Goal: Information Seeking & Learning: Learn about a topic

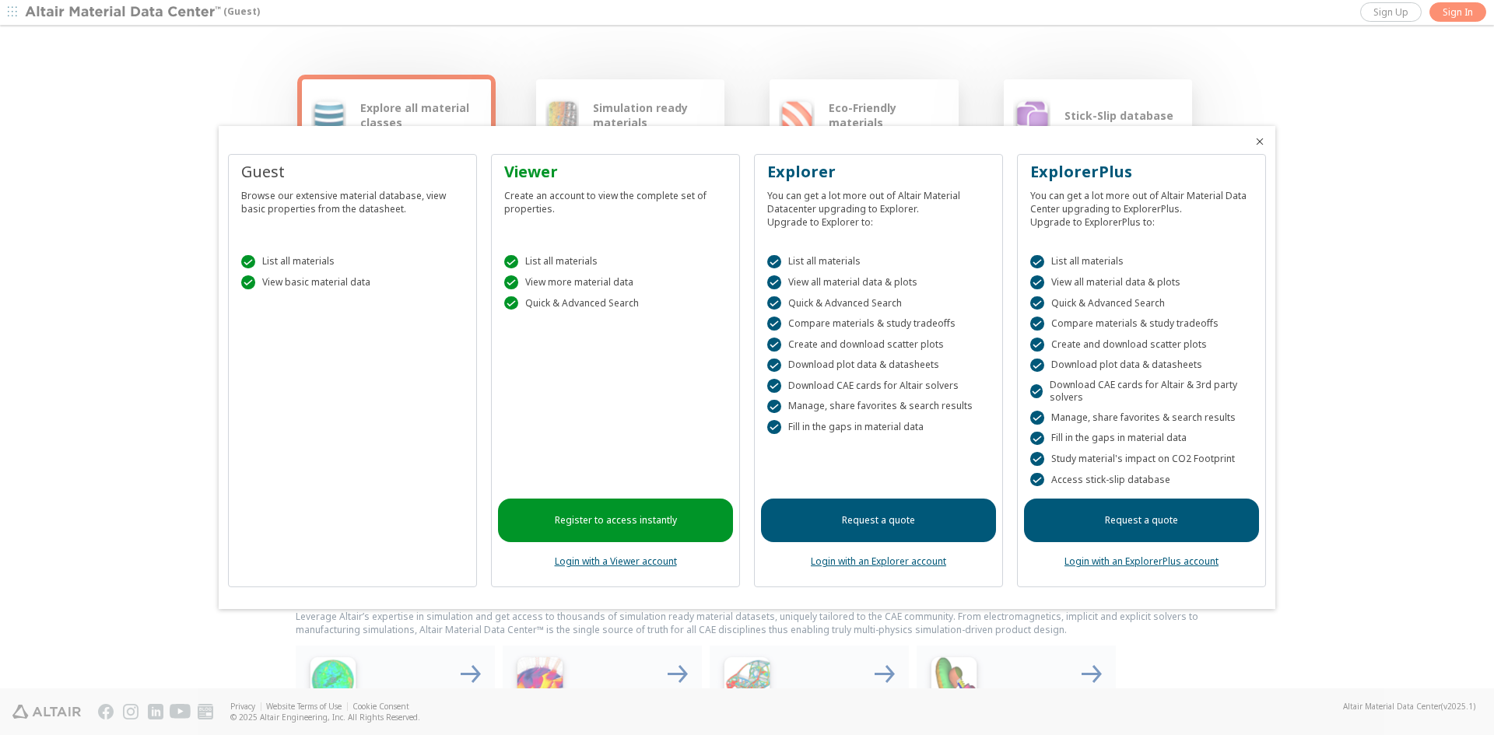
click at [1265, 135] on icon "Close" at bounding box center [1259, 141] width 12 height 12
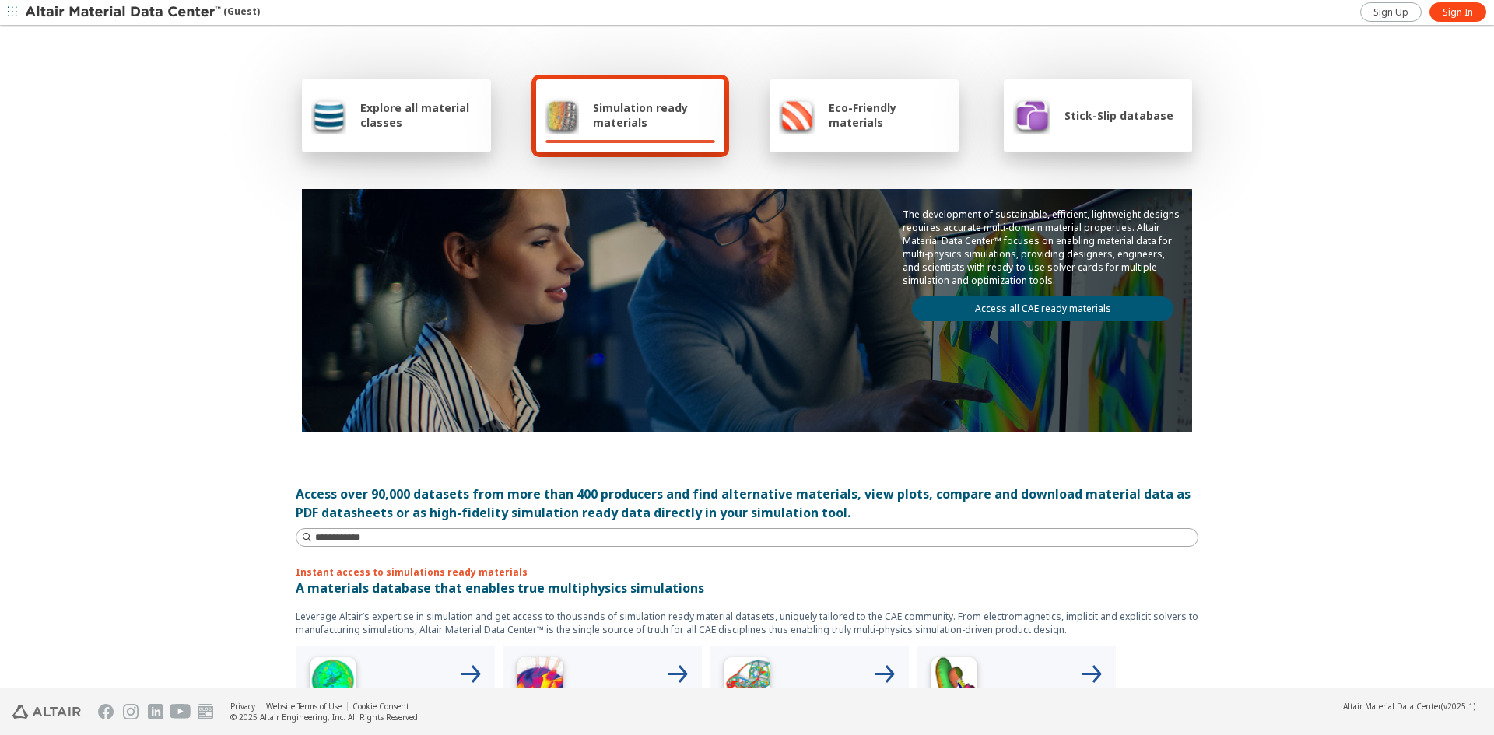
click at [475, 117] on span "Explore all material classes" at bounding box center [420, 115] width 121 height 30
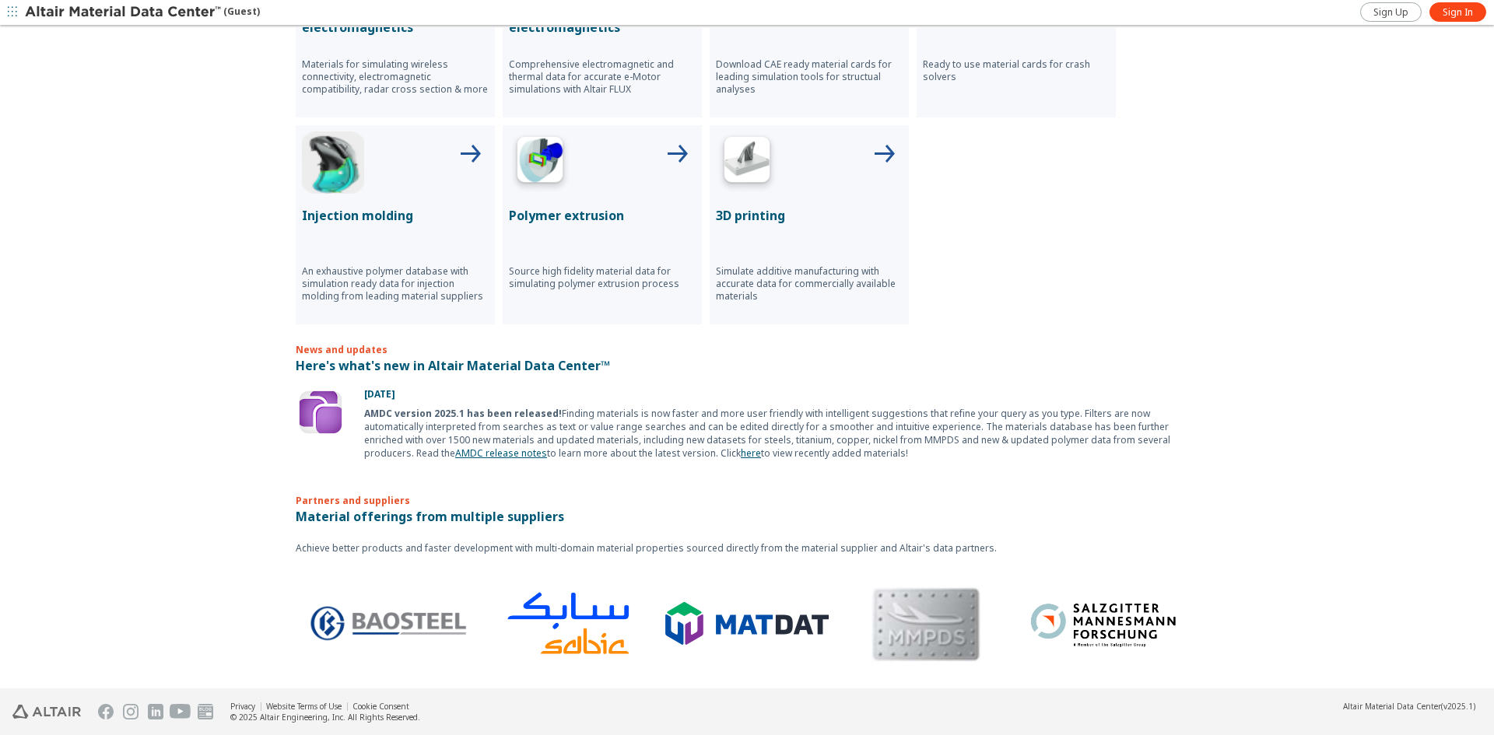
scroll to position [728, 0]
click at [16, 13] on icon "button" at bounding box center [12, 11] width 9 height 9
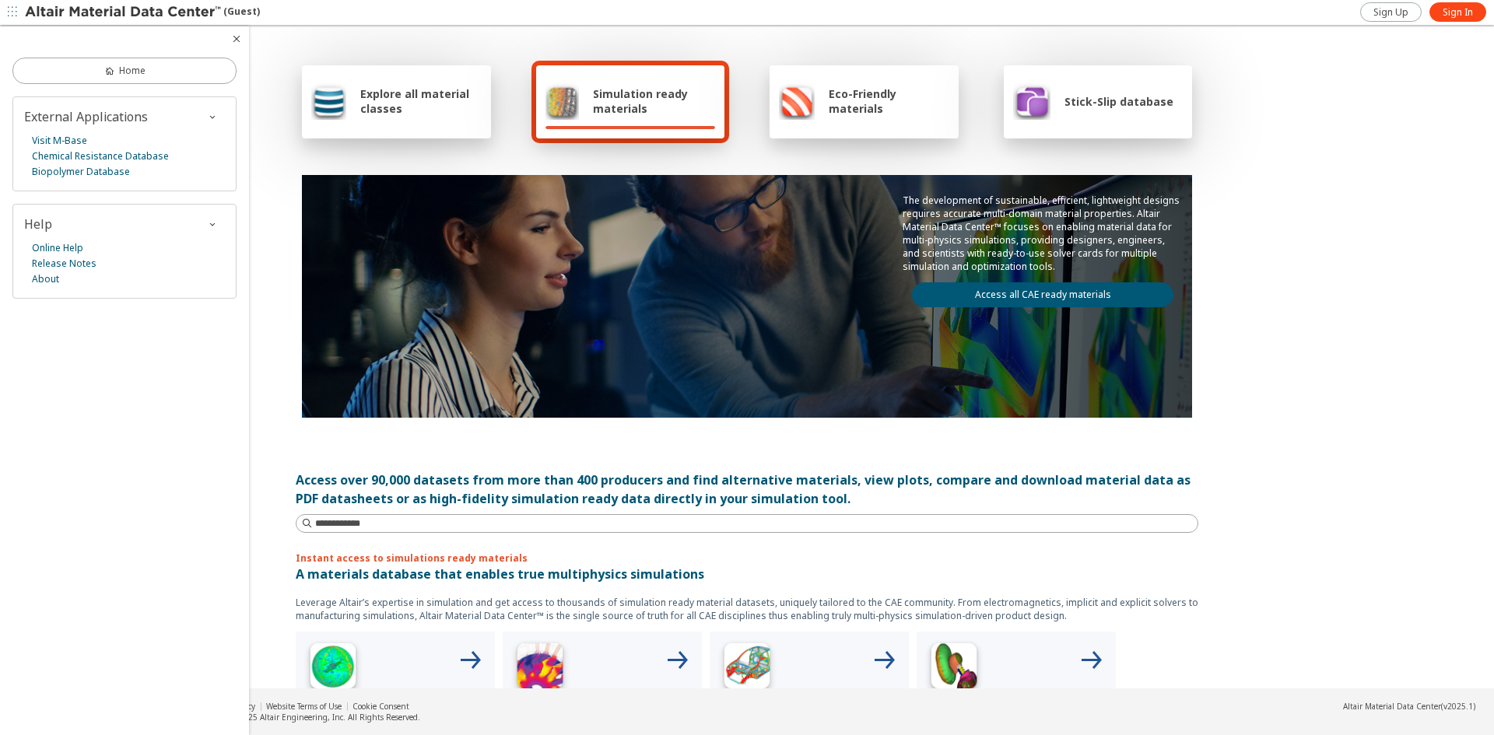
scroll to position [0, 0]
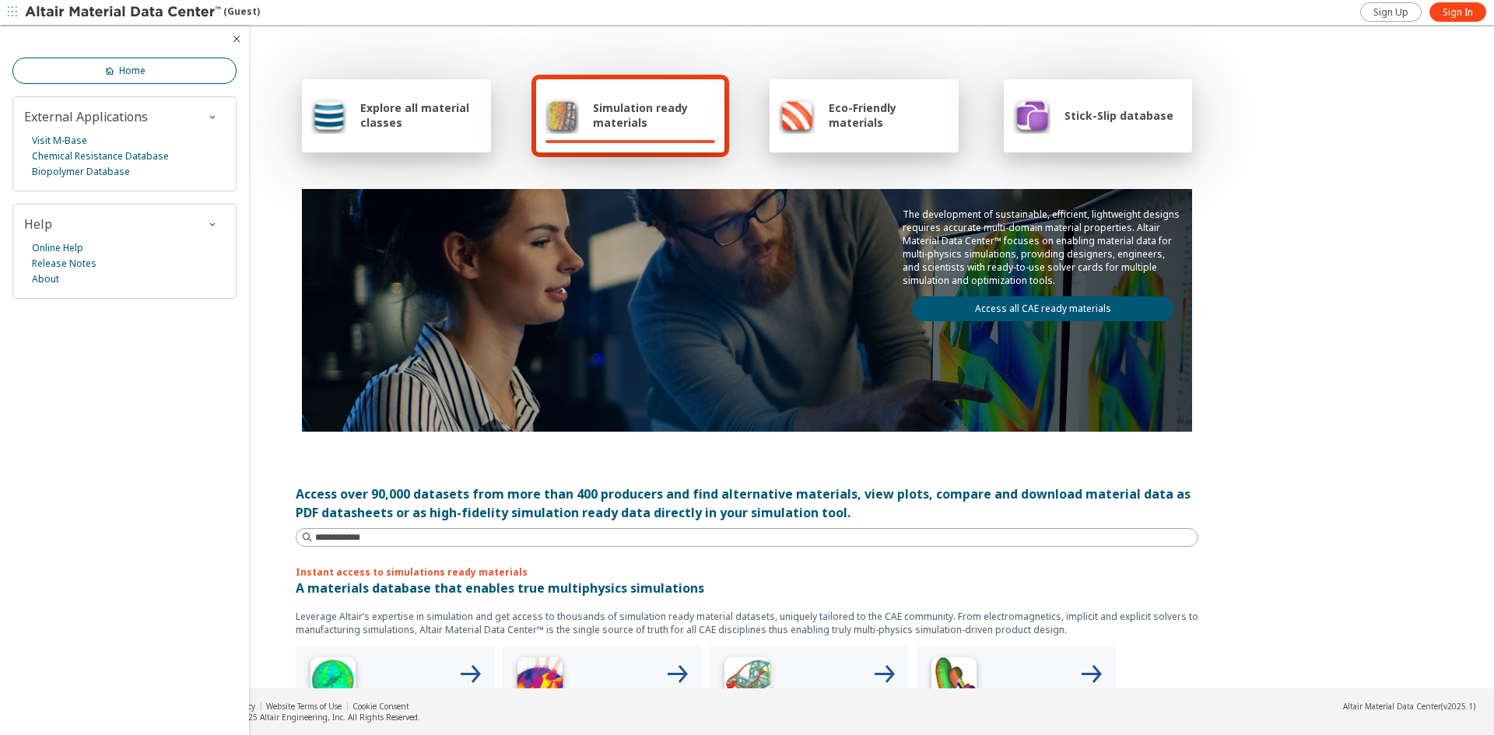
click at [148, 62] on link "Home" at bounding box center [124, 71] width 224 height 26
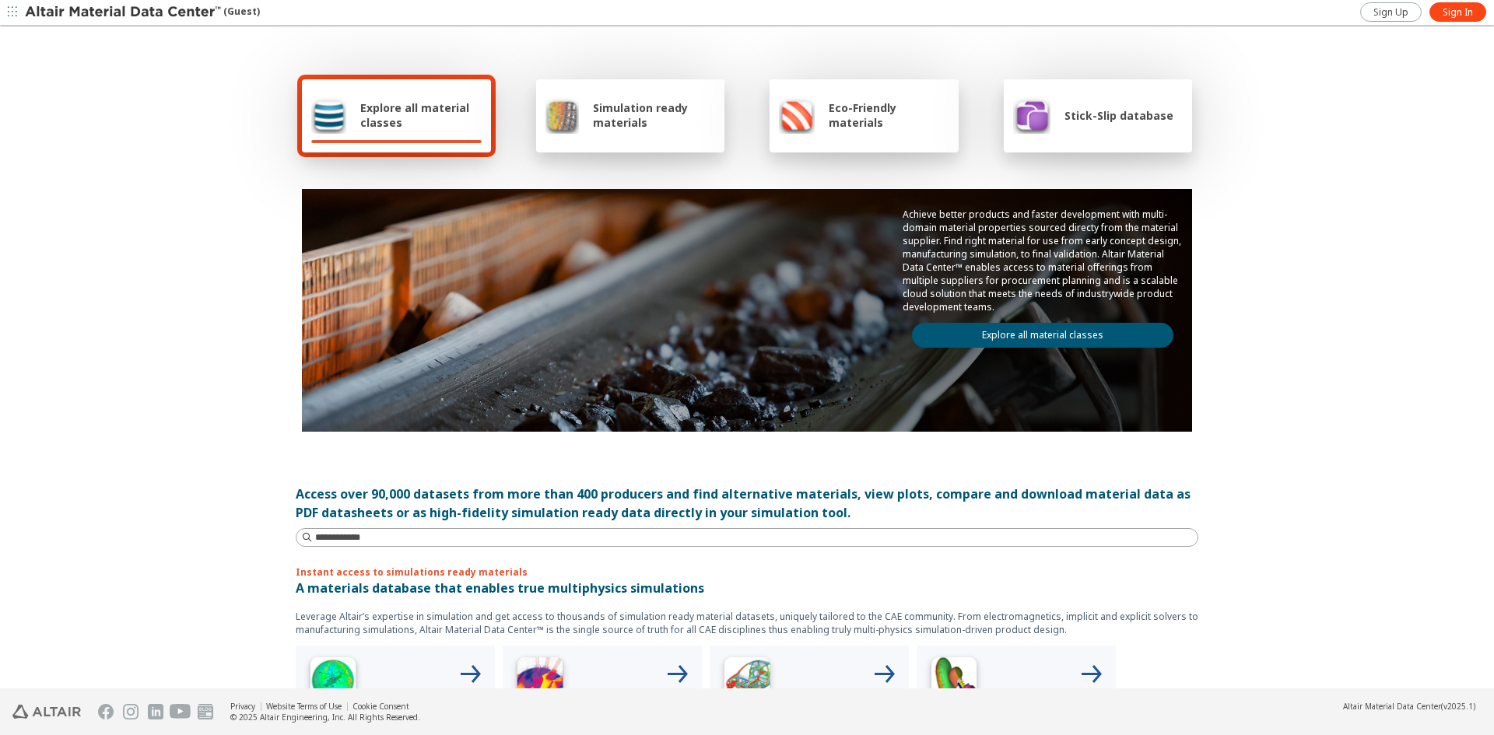
click at [608, 111] on span "Simulation ready materials" at bounding box center [654, 115] width 122 height 30
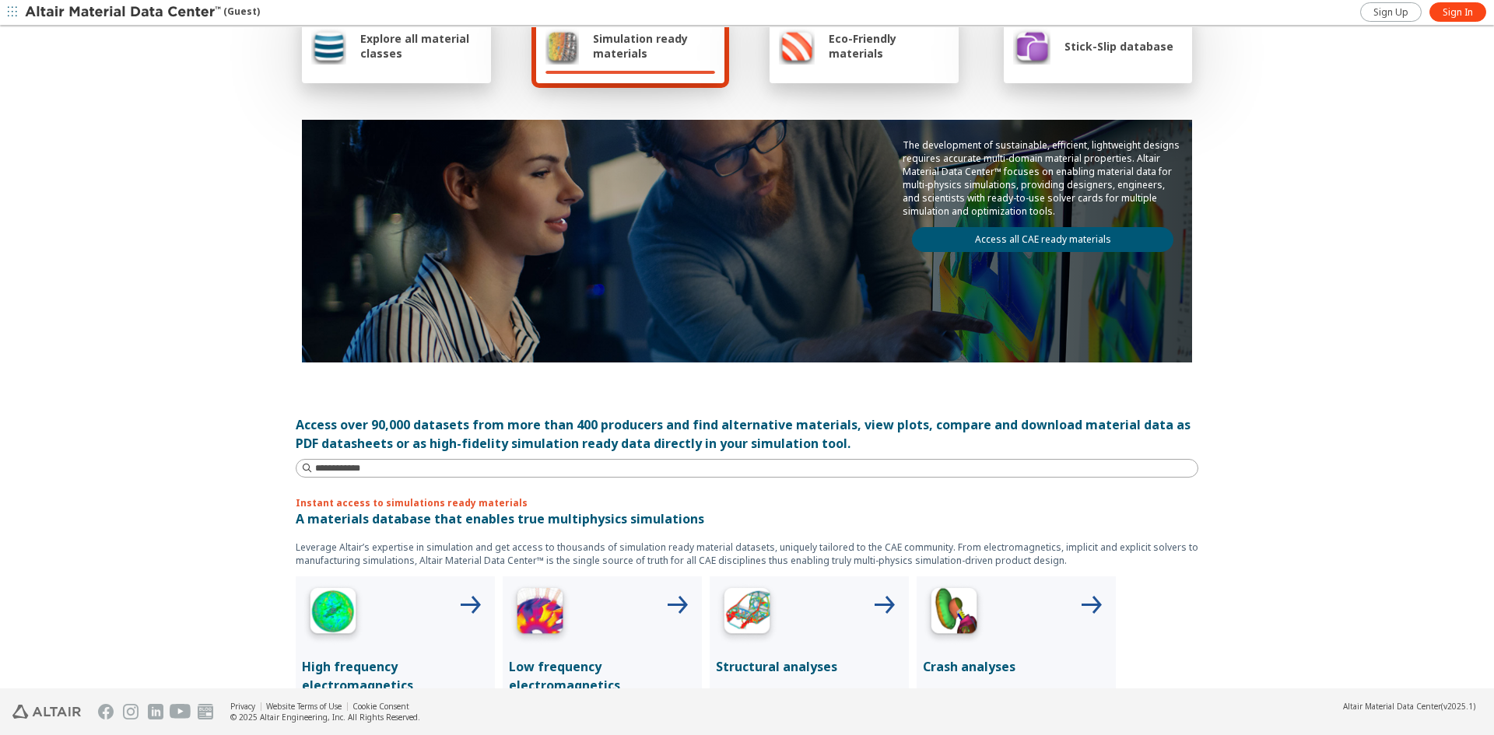
scroll to position [156, 0]
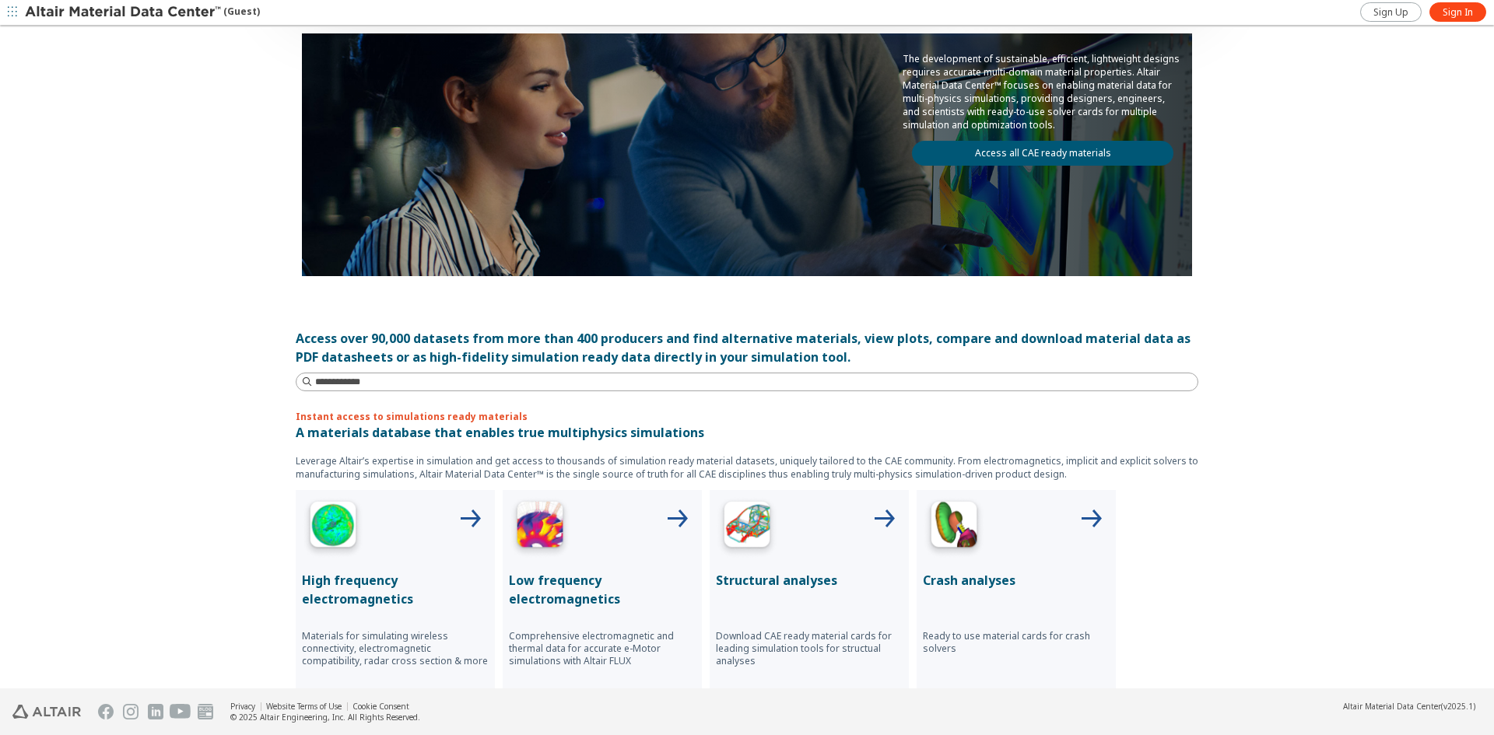
click at [19, 17] on span "button" at bounding box center [13, 12] width 16 height 25
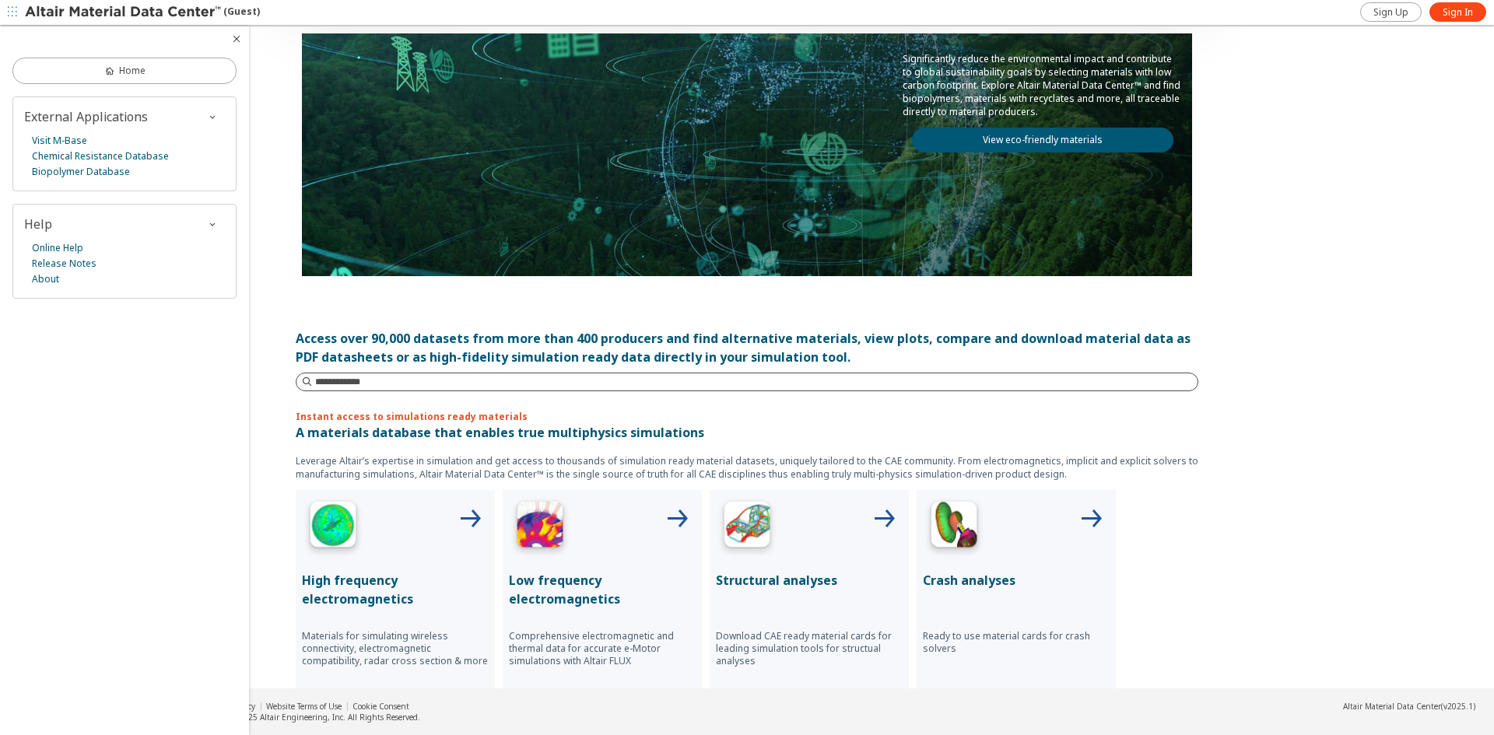
click at [379, 379] on input at bounding box center [756, 382] width 882 height 16
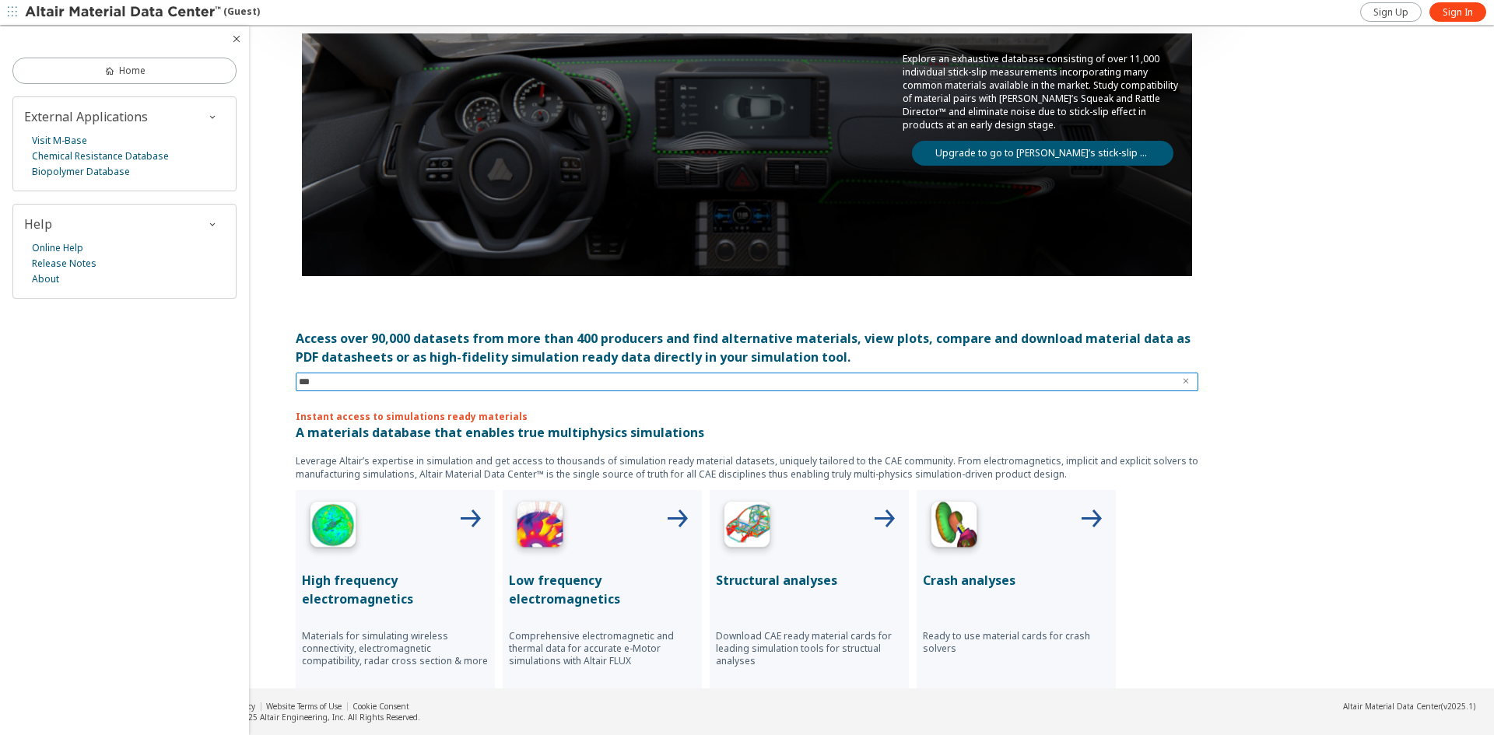
type input "****"
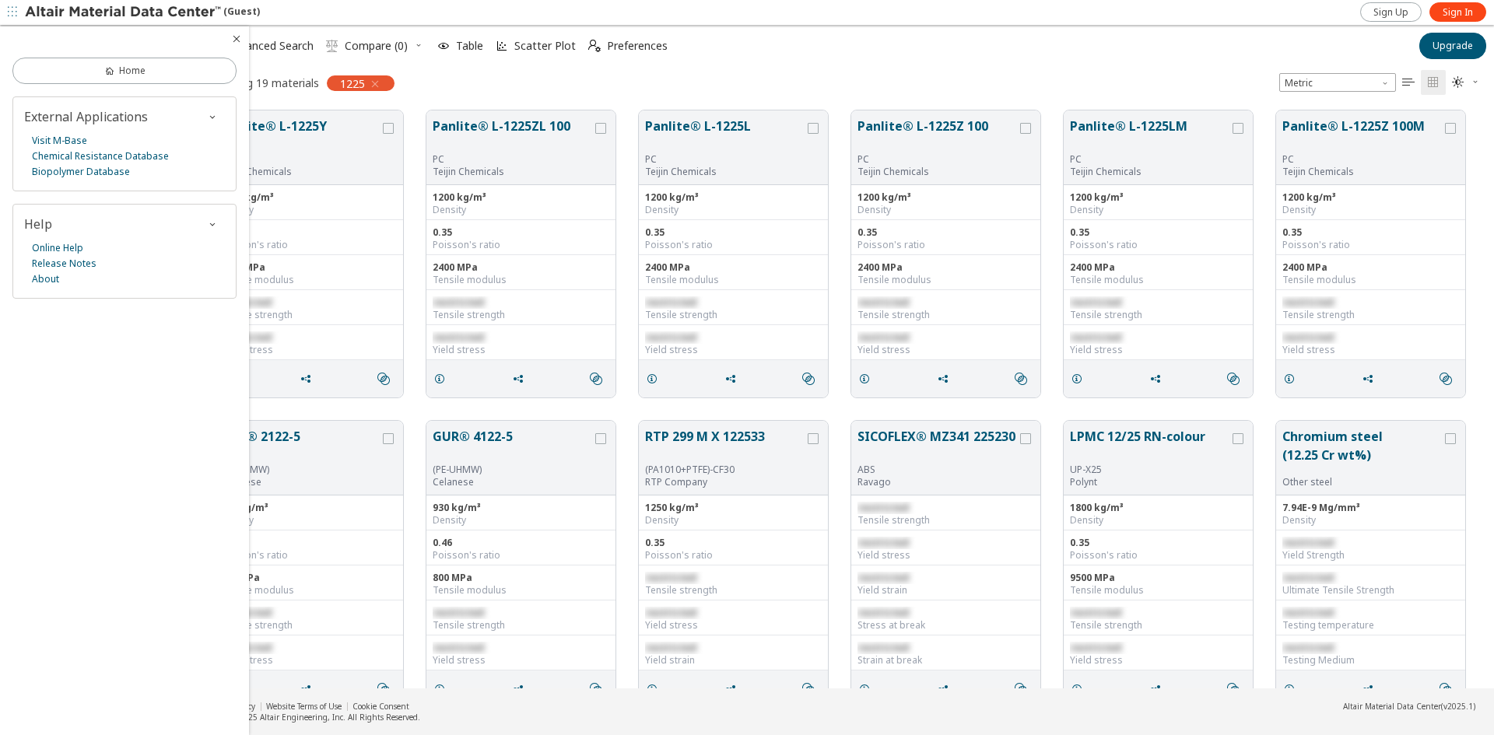
scroll to position [578, 1280]
click at [233, 41] on icon "button" at bounding box center [236, 39] width 12 height 12
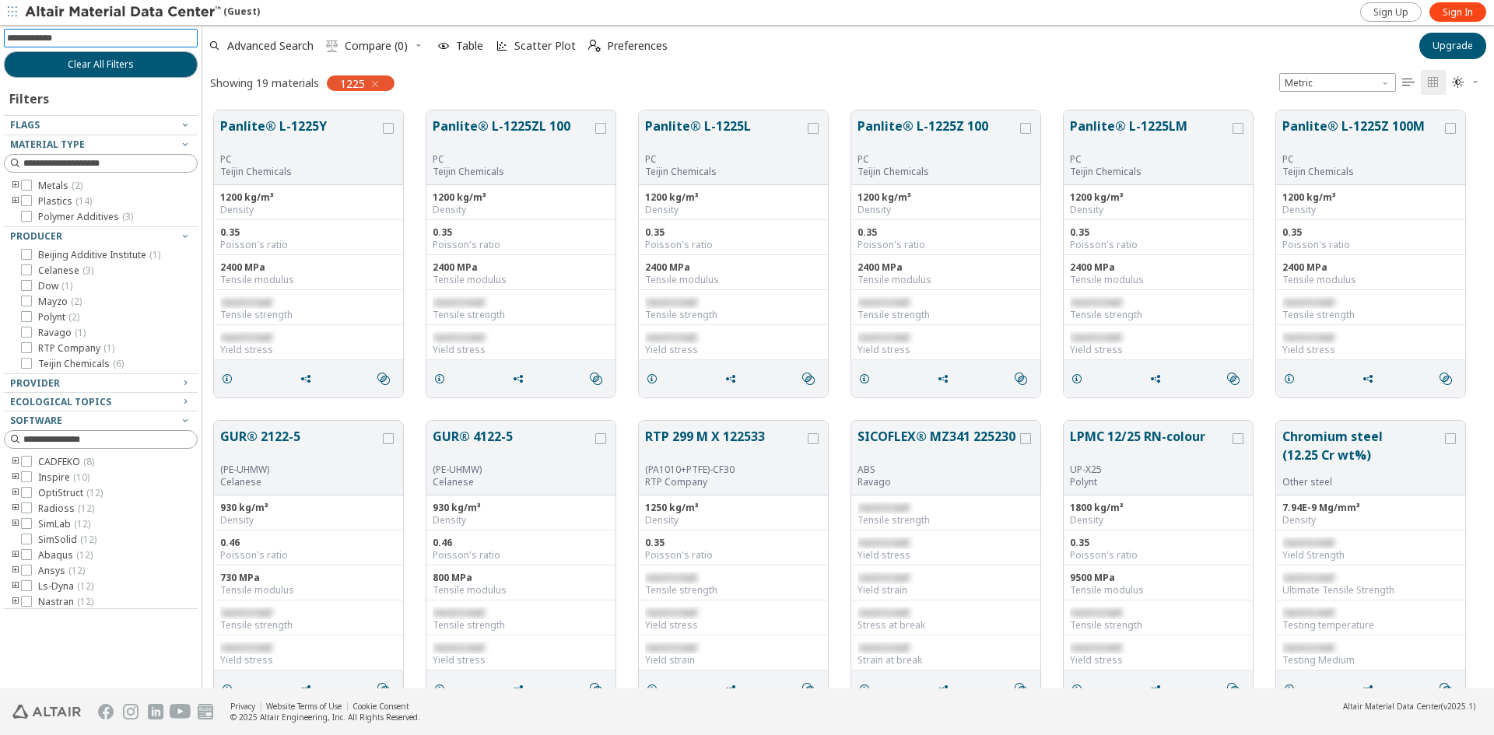
click at [47, 40] on input at bounding box center [102, 38] width 191 height 17
click at [47, 37] on input "**********" at bounding box center [90, 38] width 166 height 17
type input "******"
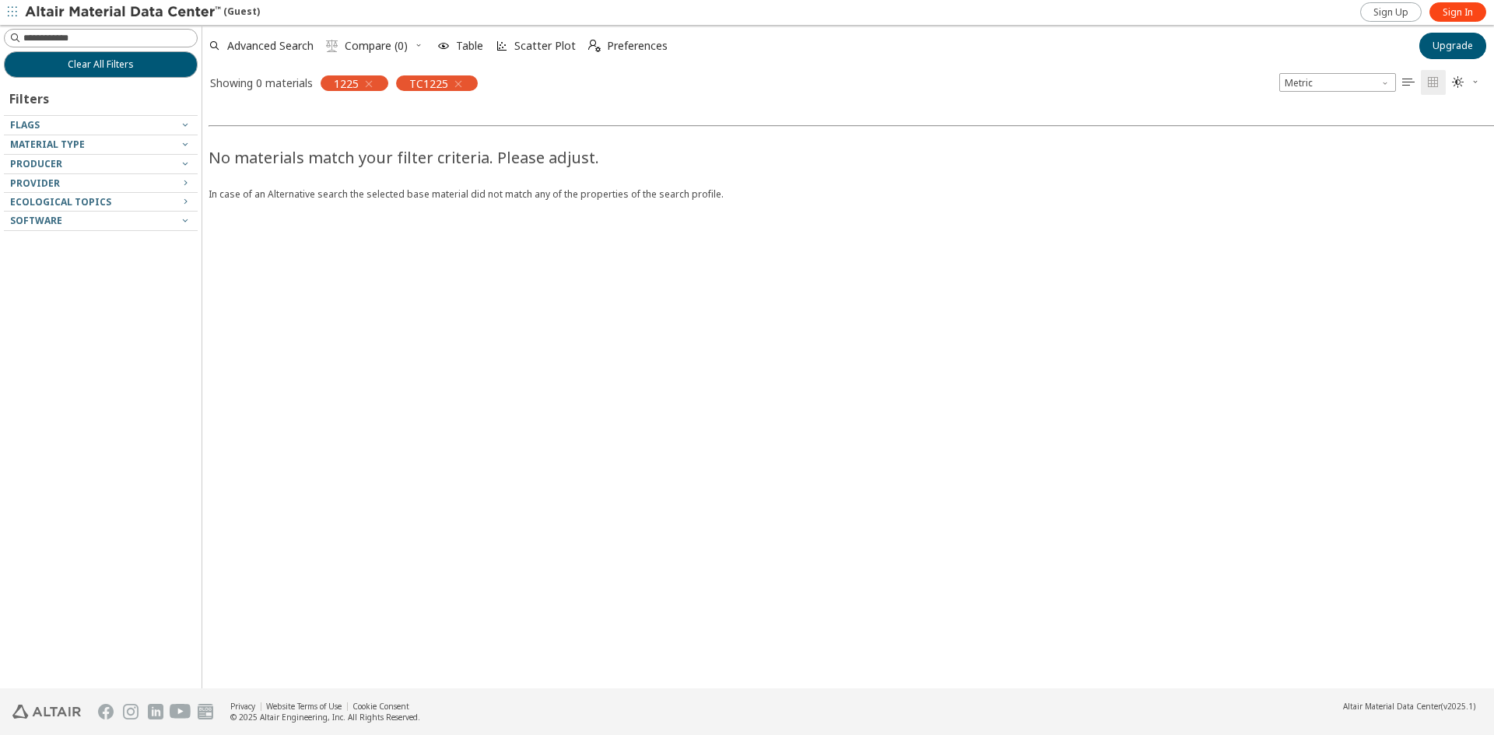
click at [370, 86] on icon "button" at bounding box center [369, 84] width 12 height 12
click at [97, 39] on input at bounding box center [102, 38] width 191 height 17
type input "*****"
click at [386, 86] on icon "button" at bounding box center [383, 84] width 12 height 12
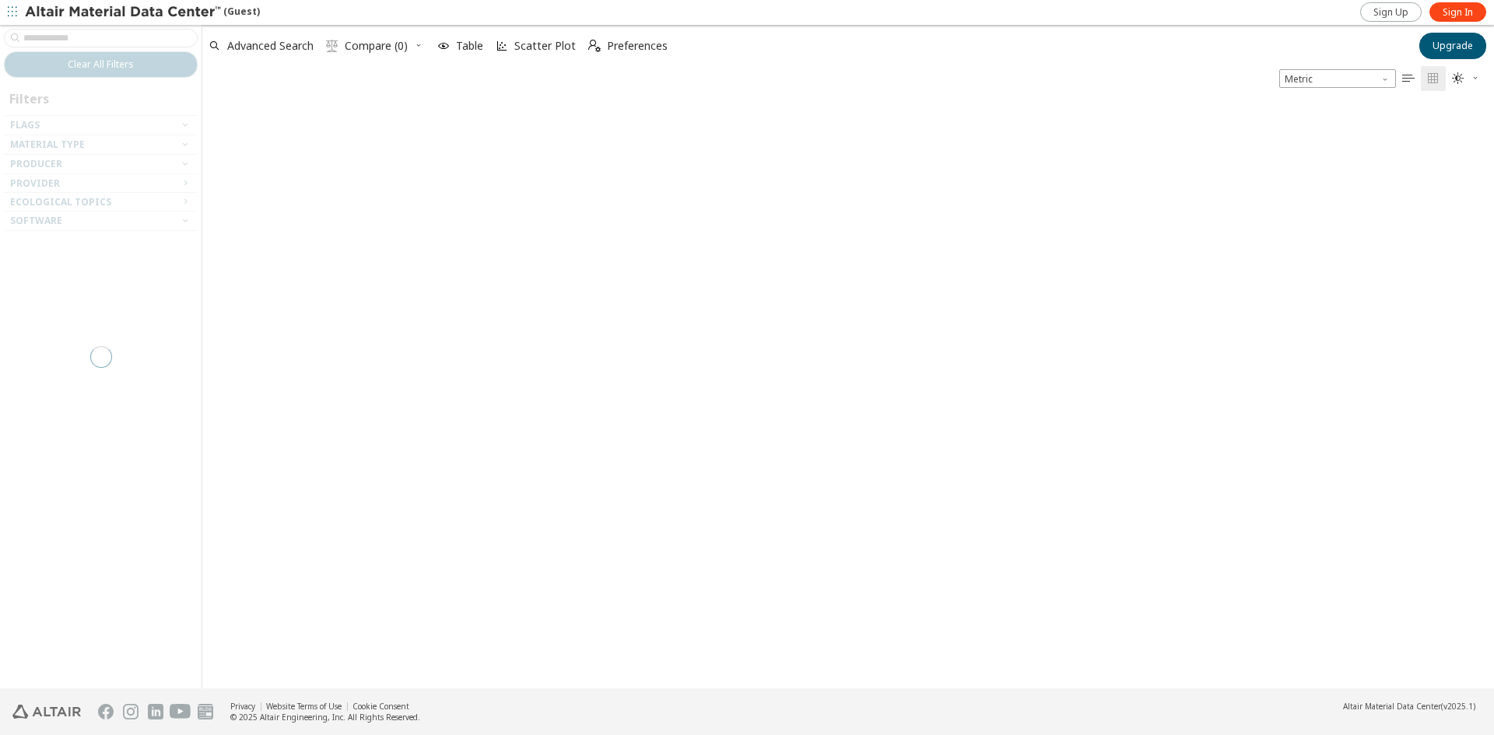
click at [71, 16] on img at bounding box center [124, 13] width 198 height 16
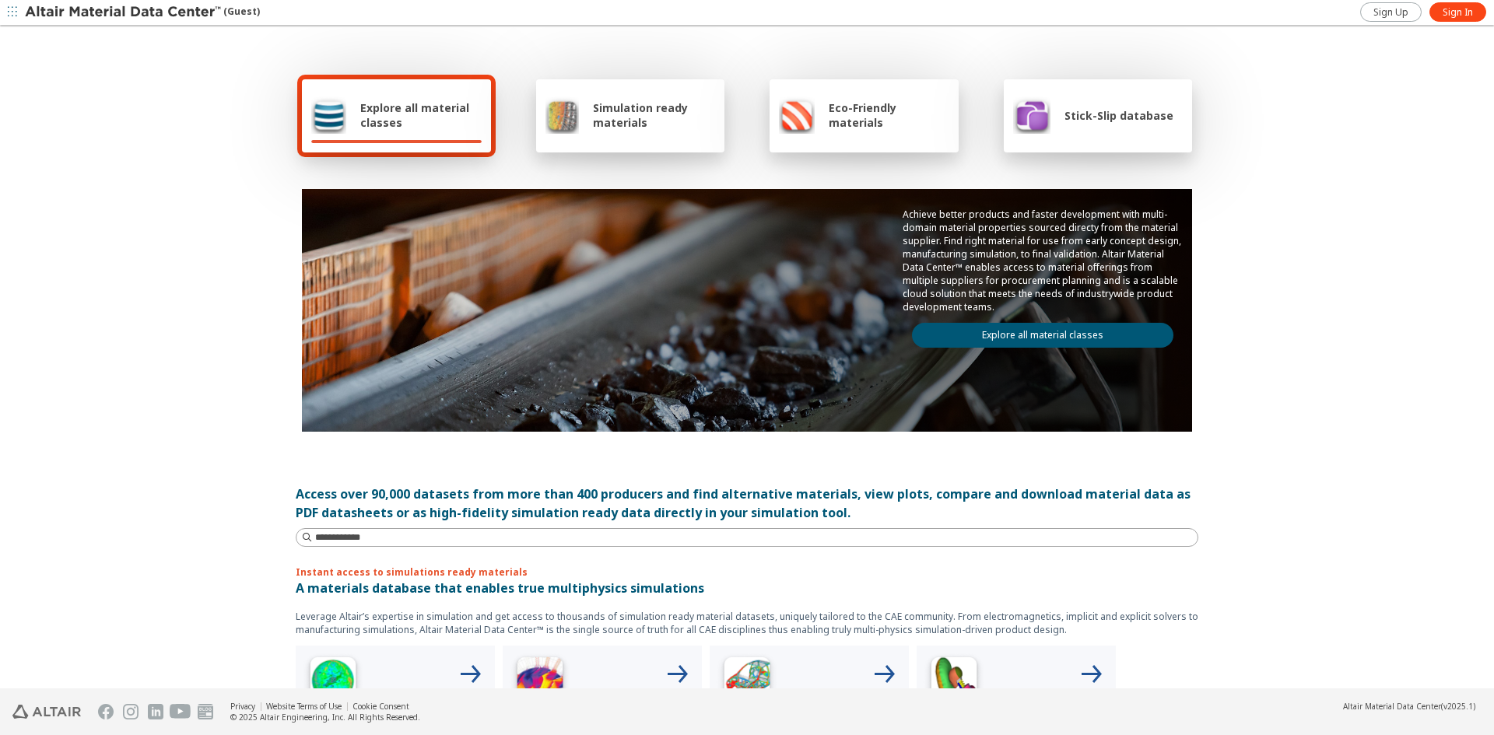
click at [419, 135] on div "Explore all material classes" at bounding box center [396, 115] width 189 height 73
click at [405, 117] on span "Explore all material classes" at bounding box center [420, 115] width 121 height 30
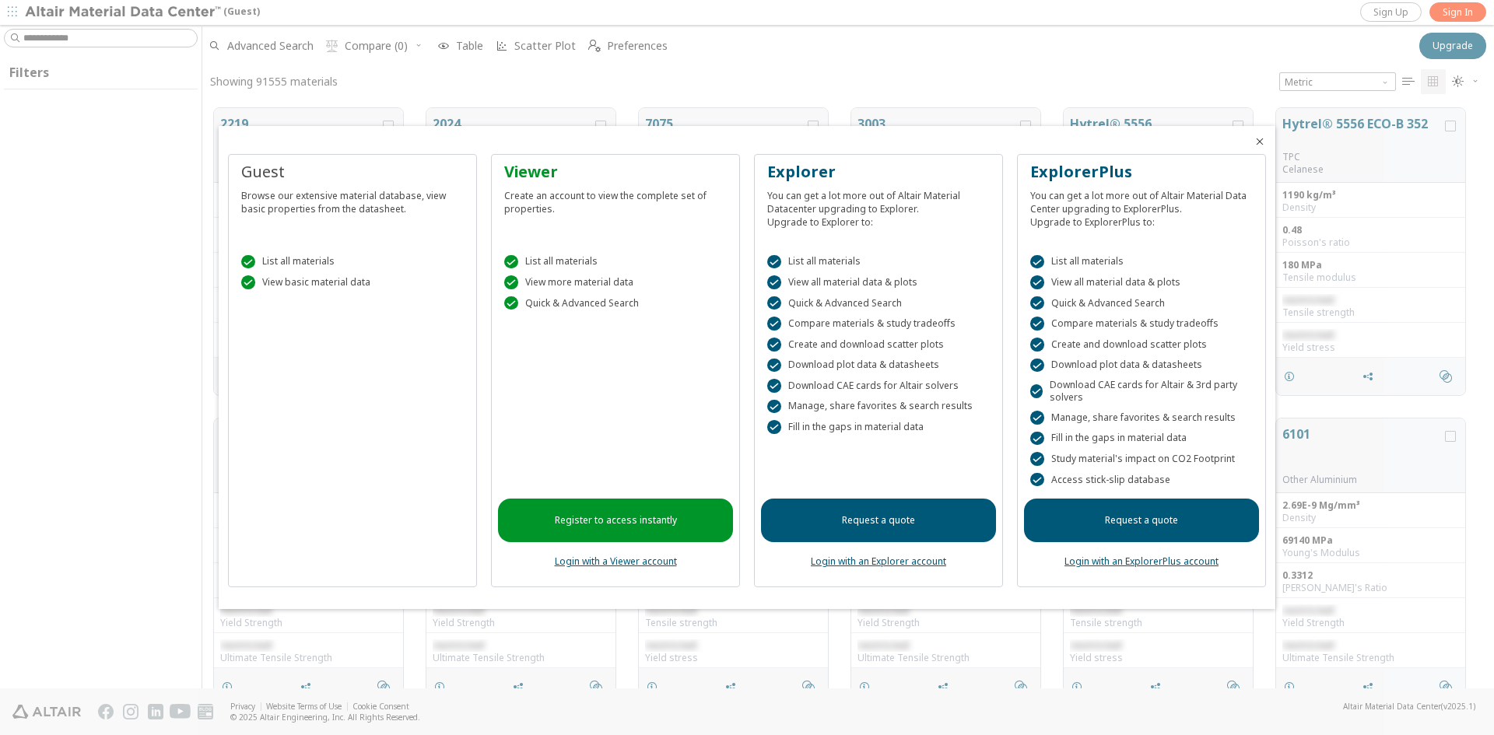
scroll to position [580, 1280]
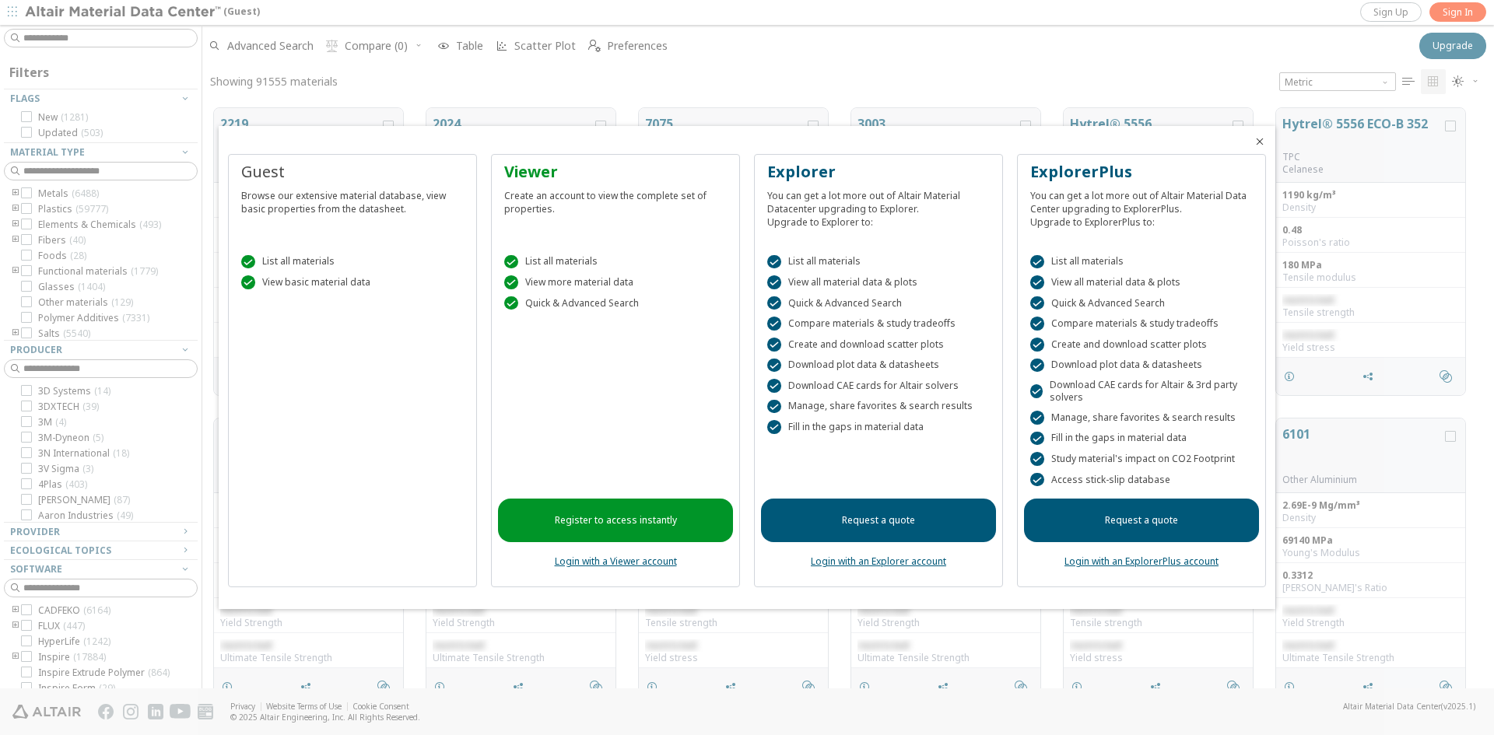
click at [1260, 138] on icon "Close" at bounding box center [1259, 141] width 12 height 12
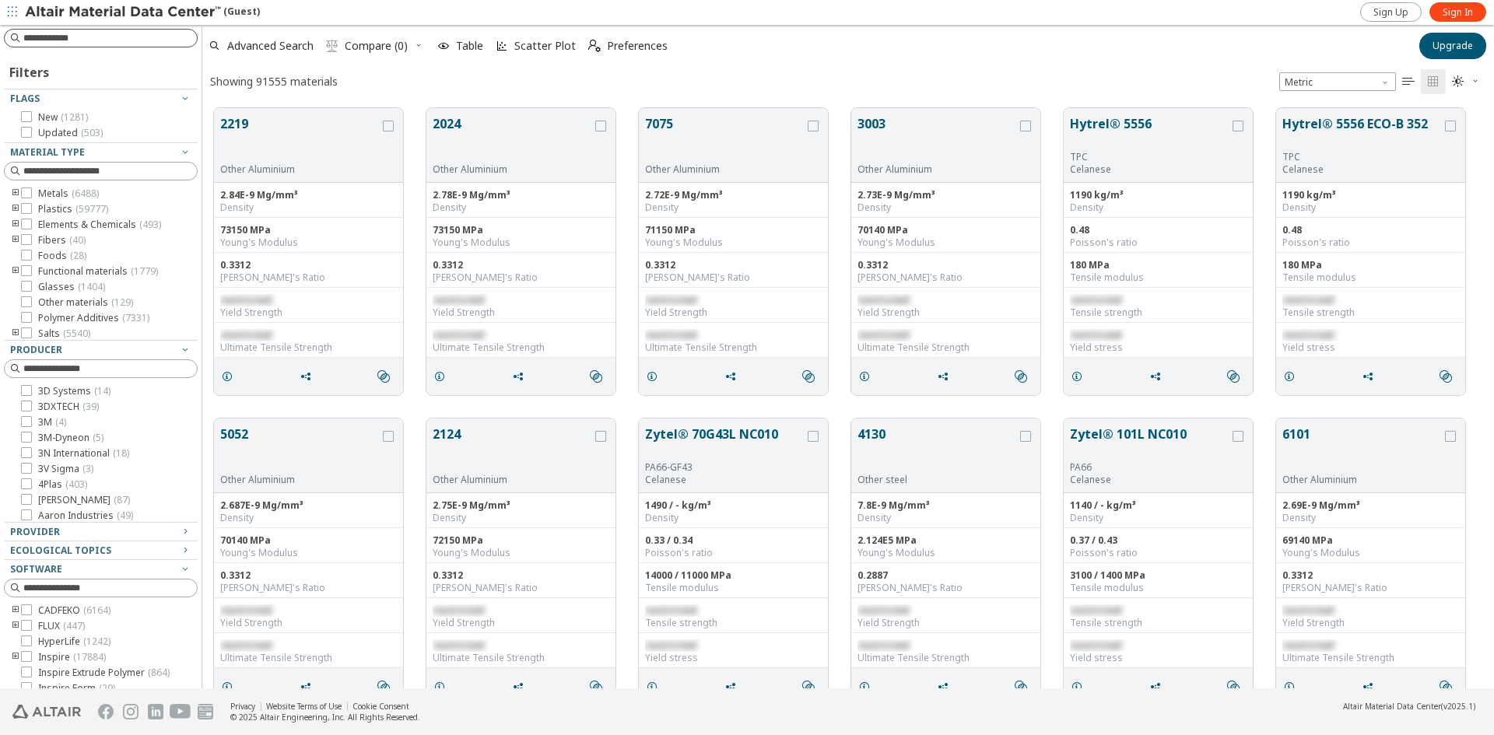
click at [87, 34] on input at bounding box center [109, 38] width 173 height 16
type input "*****"
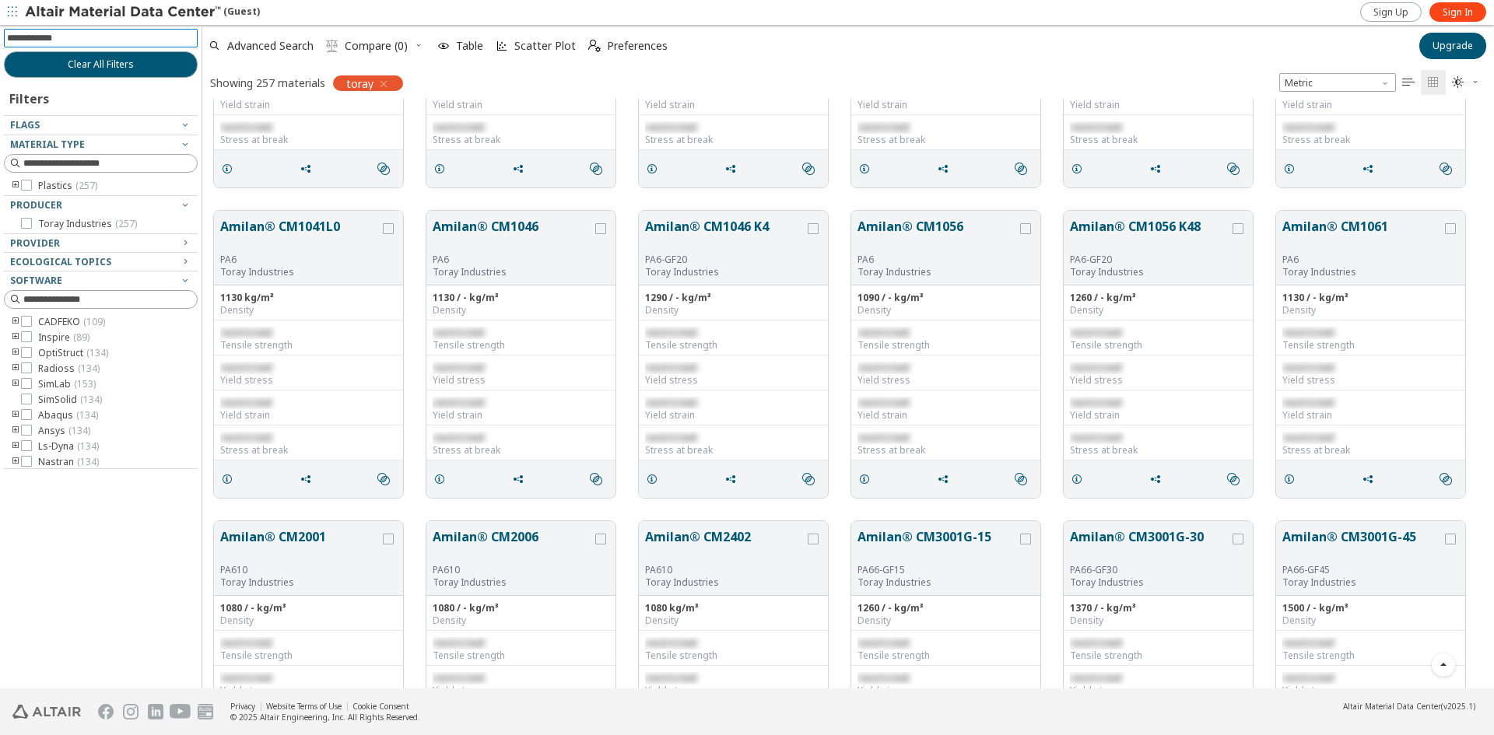
scroll to position [962, 0]
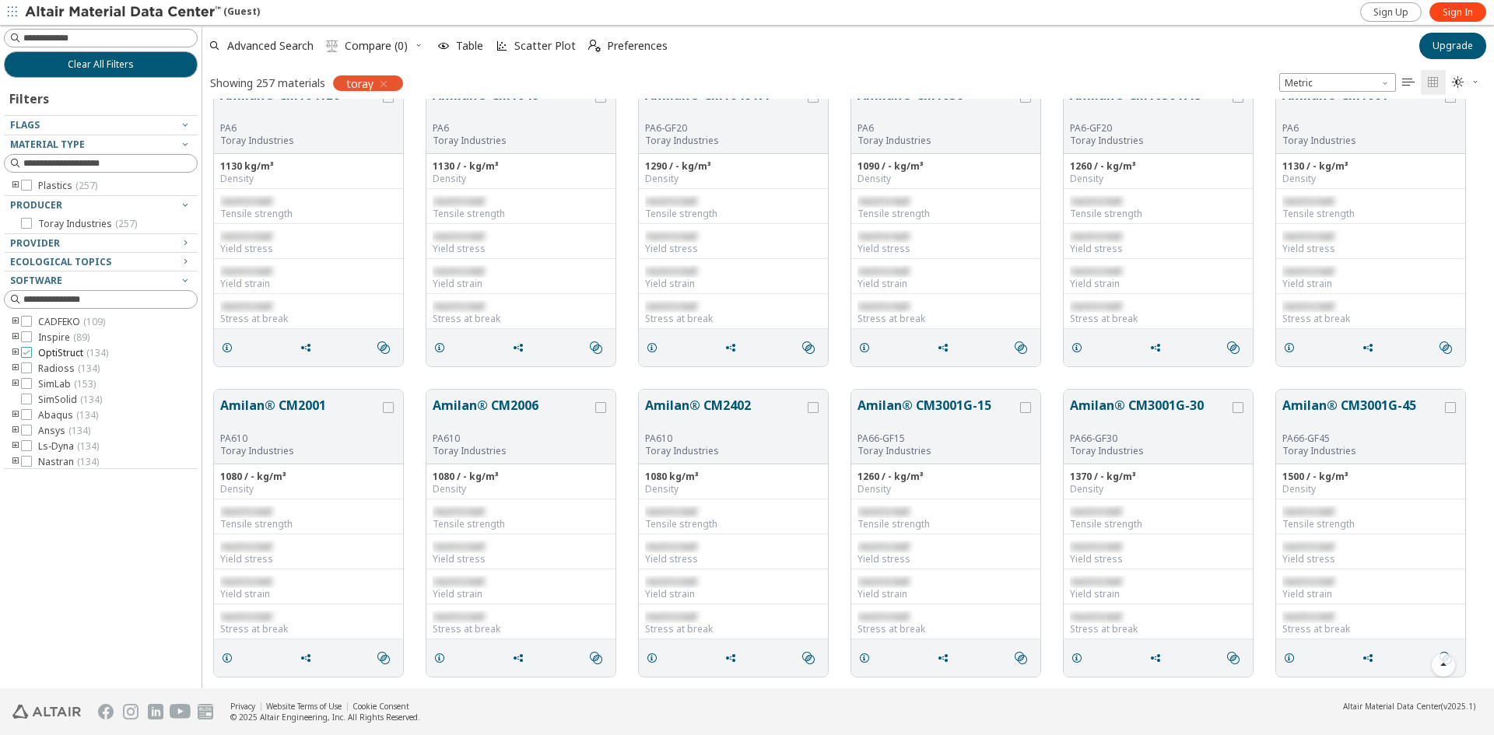
click at [29, 353] on icon at bounding box center [26, 352] width 11 height 11
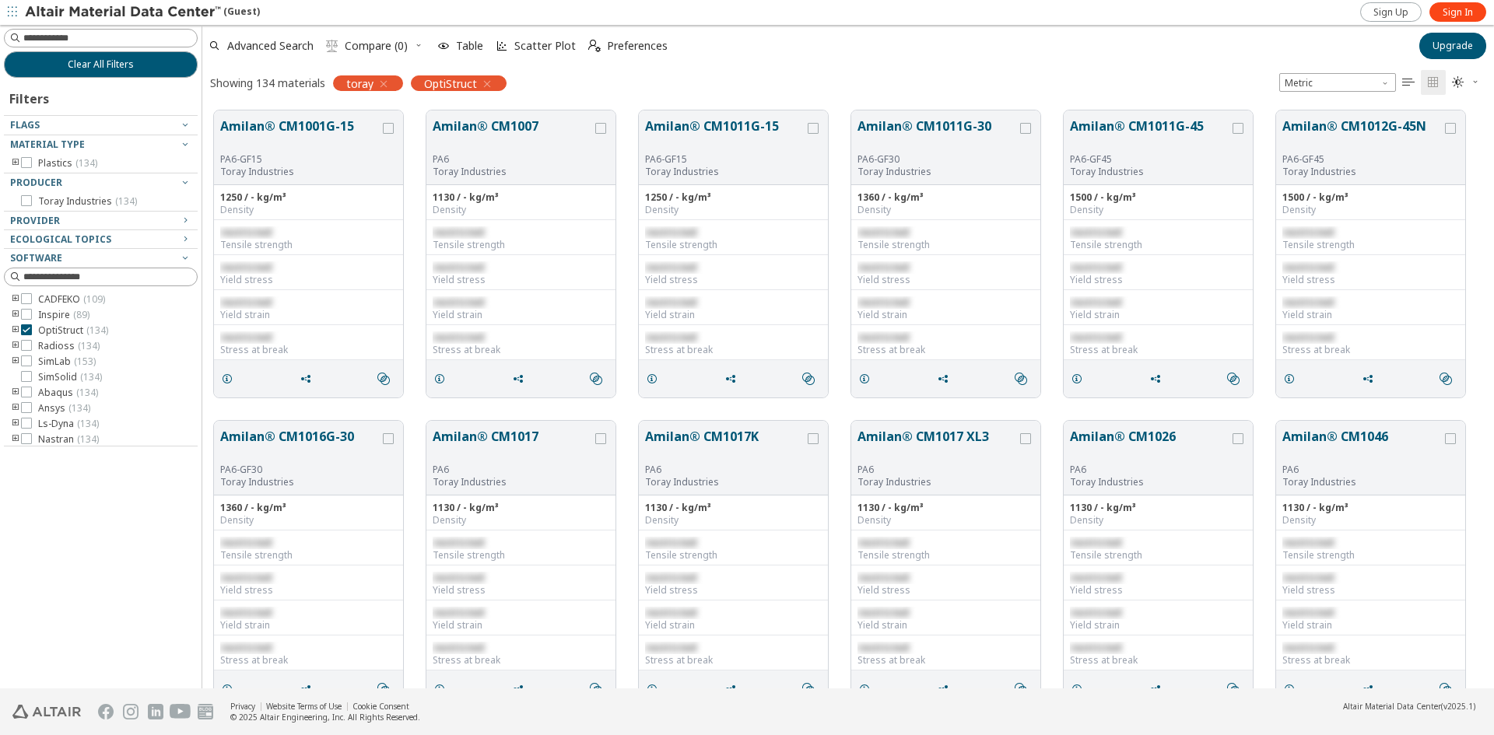
click at [491, 86] on icon "button" at bounding box center [487, 84] width 12 height 12
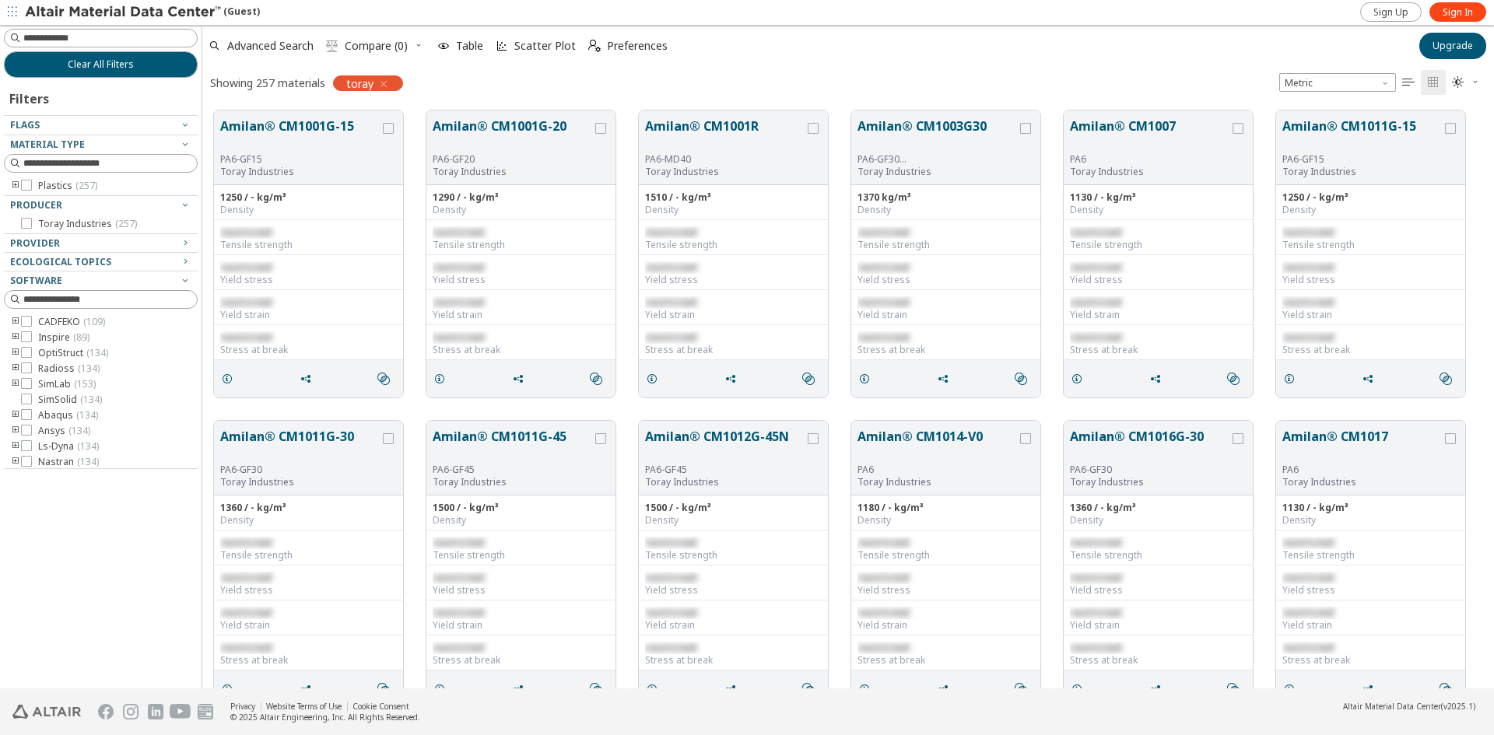
click at [385, 82] on icon "button" at bounding box center [383, 84] width 12 height 12
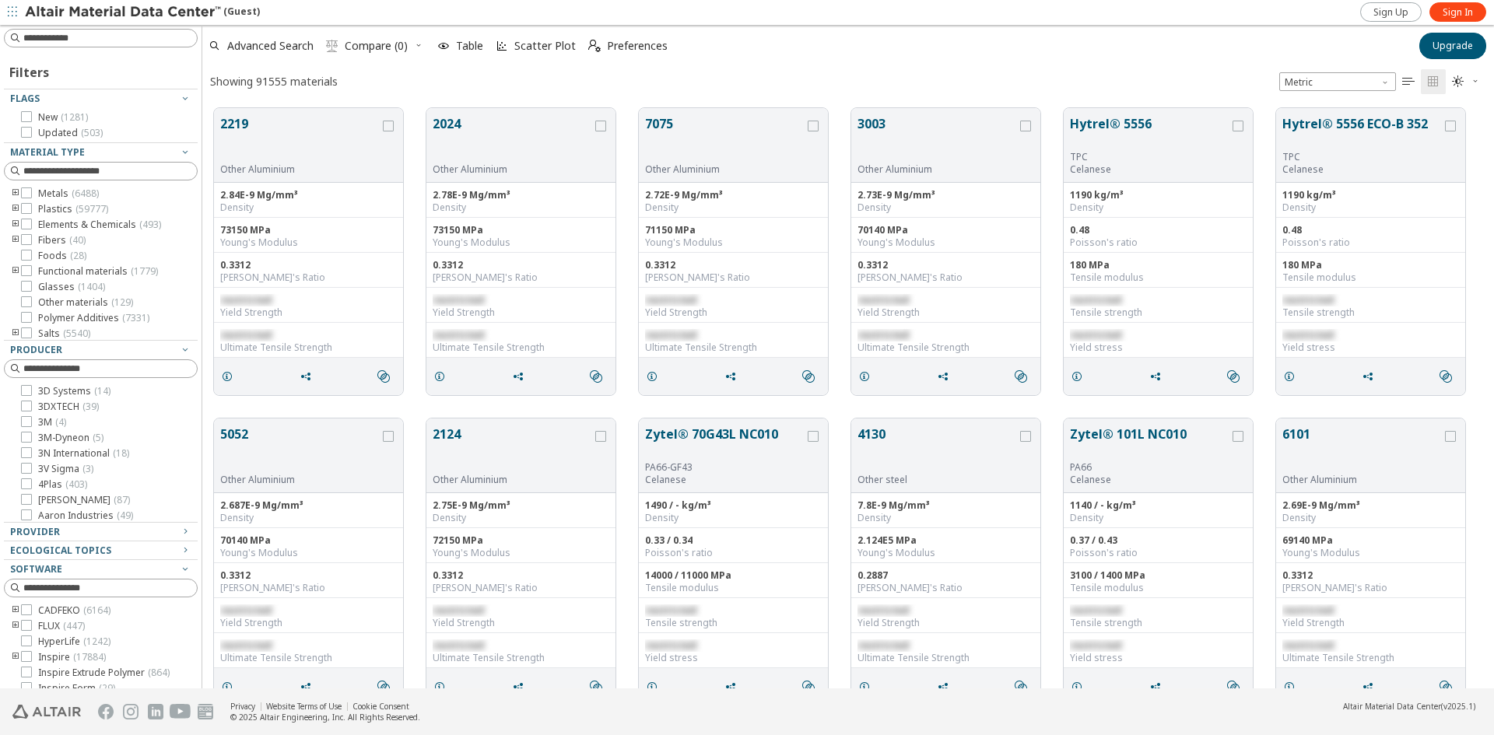
scroll to position [580, 1280]
click at [1480, 82] on span "" at bounding box center [1466, 81] width 34 height 25
click at [1478, 82] on icon "button" at bounding box center [1474, 80] width 9 height 9
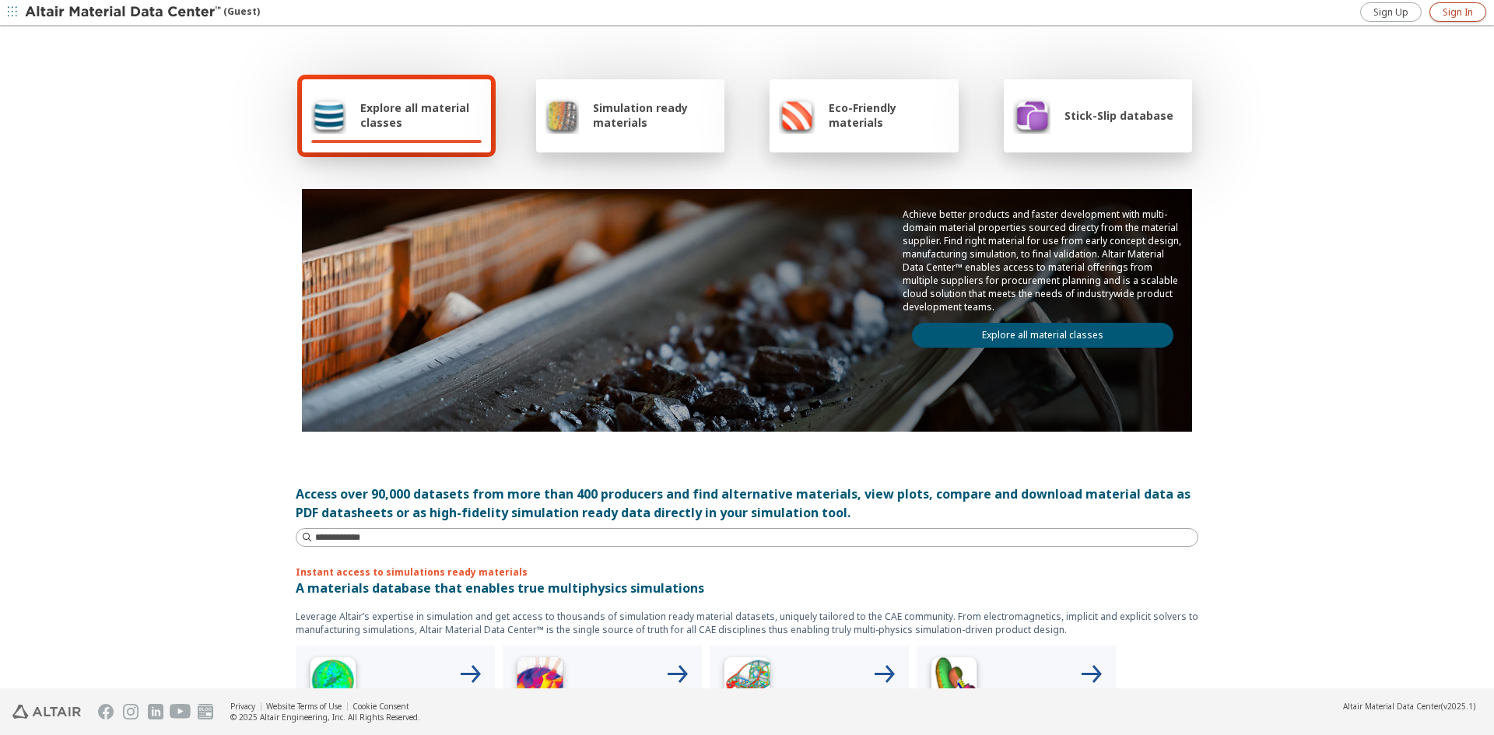
click at [1462, 14] on span "Sign In" at bounding box center [1457, 12] width 30 height 12
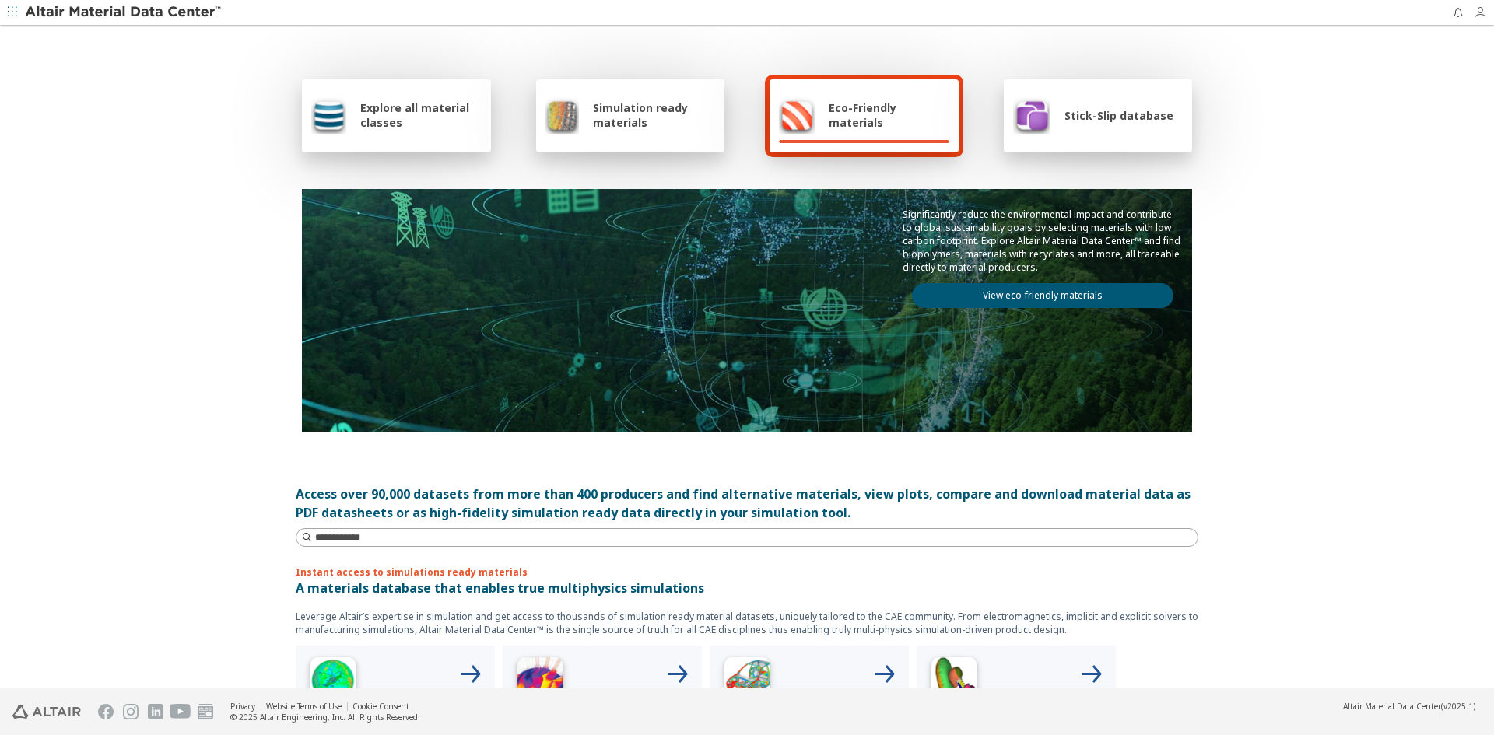
click at [1489, 13] on icon "button" at bounding box center [1483, 12] width 20 height 12
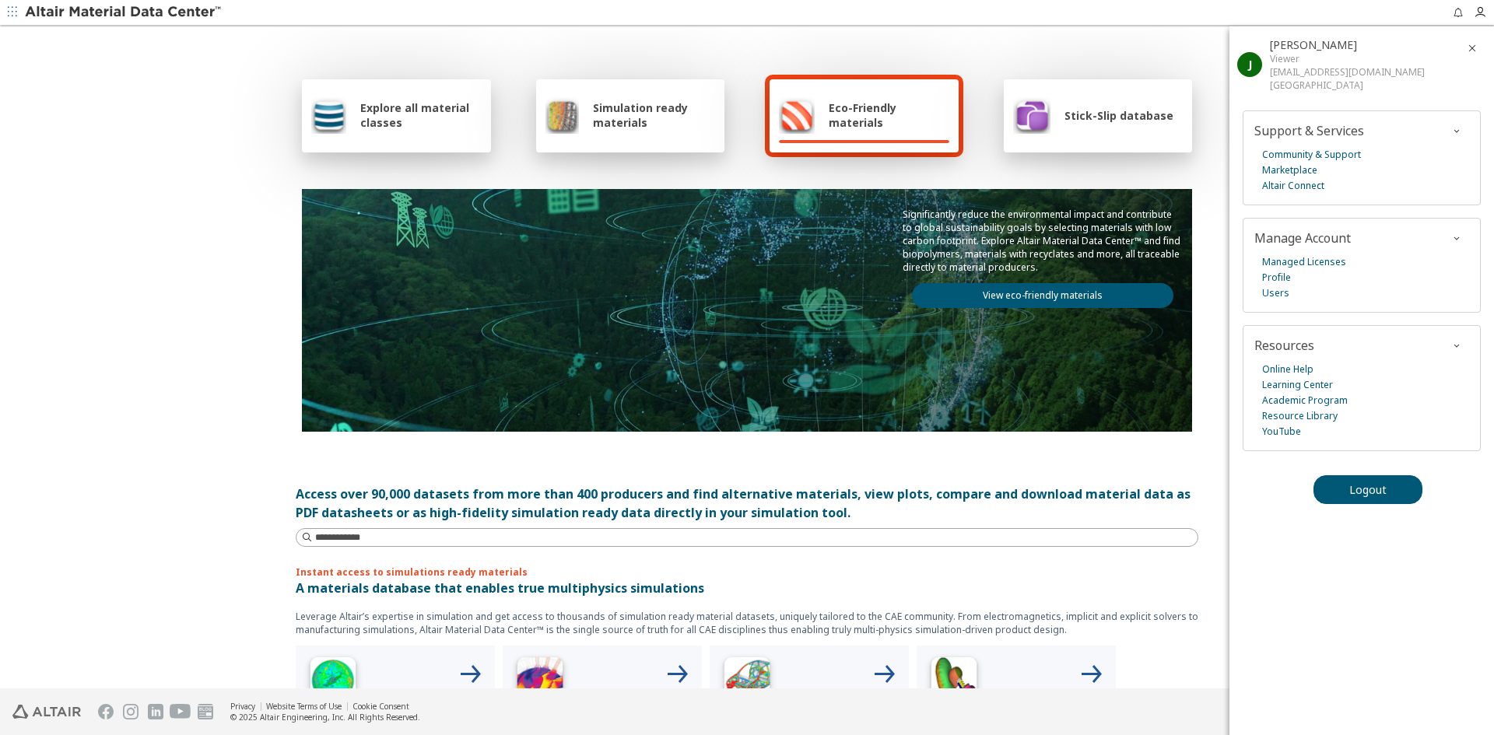
click at [1179, 42] on div "Explore all material classes Simulation ready materials Eco-Friendly materials …" at bounding box center [747, 252] width 902 height 451
click at [1477, 49] on icon "button" at bounding box center [1472, 48] width 12 height 12
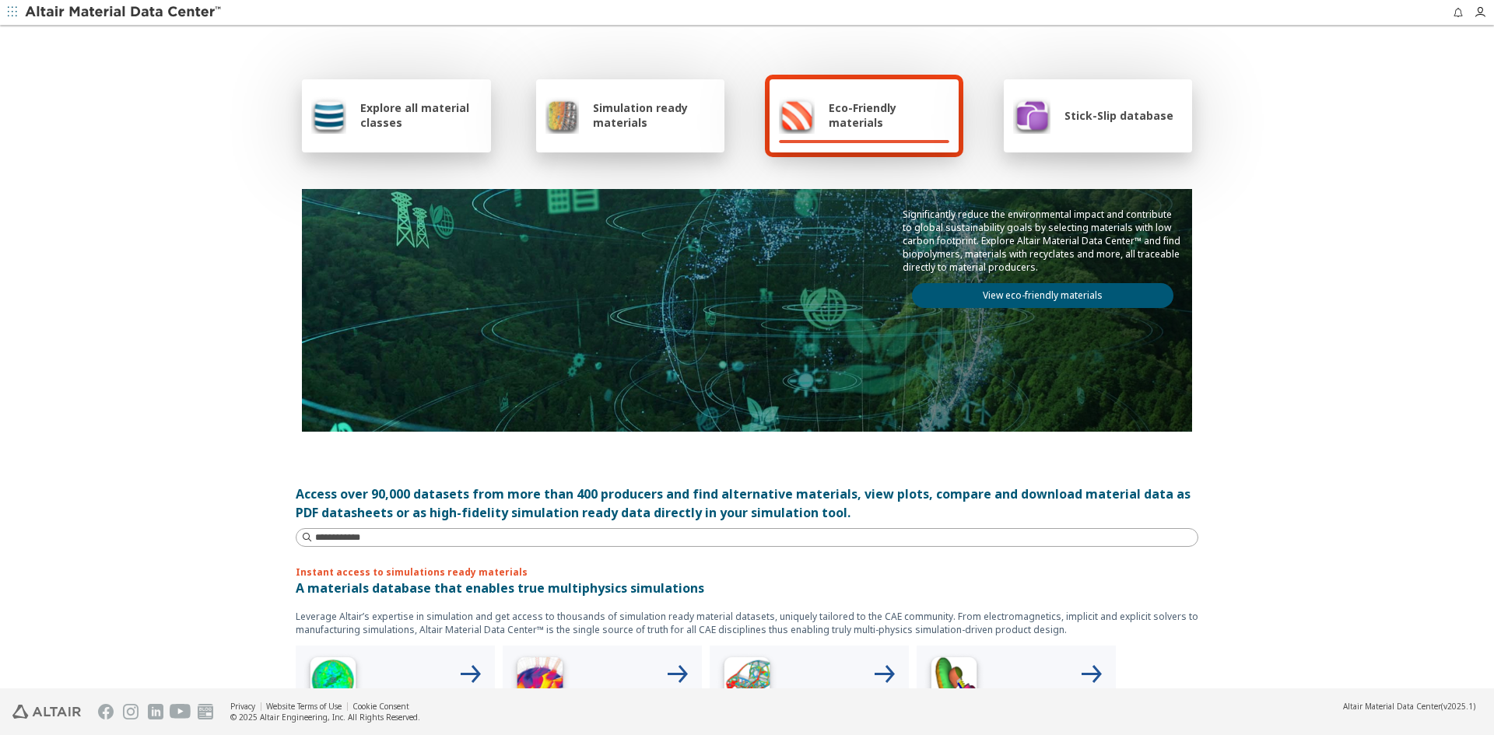
click at [16, 11] on icon "button" at bounding box center [12, 11] width 9 height 9
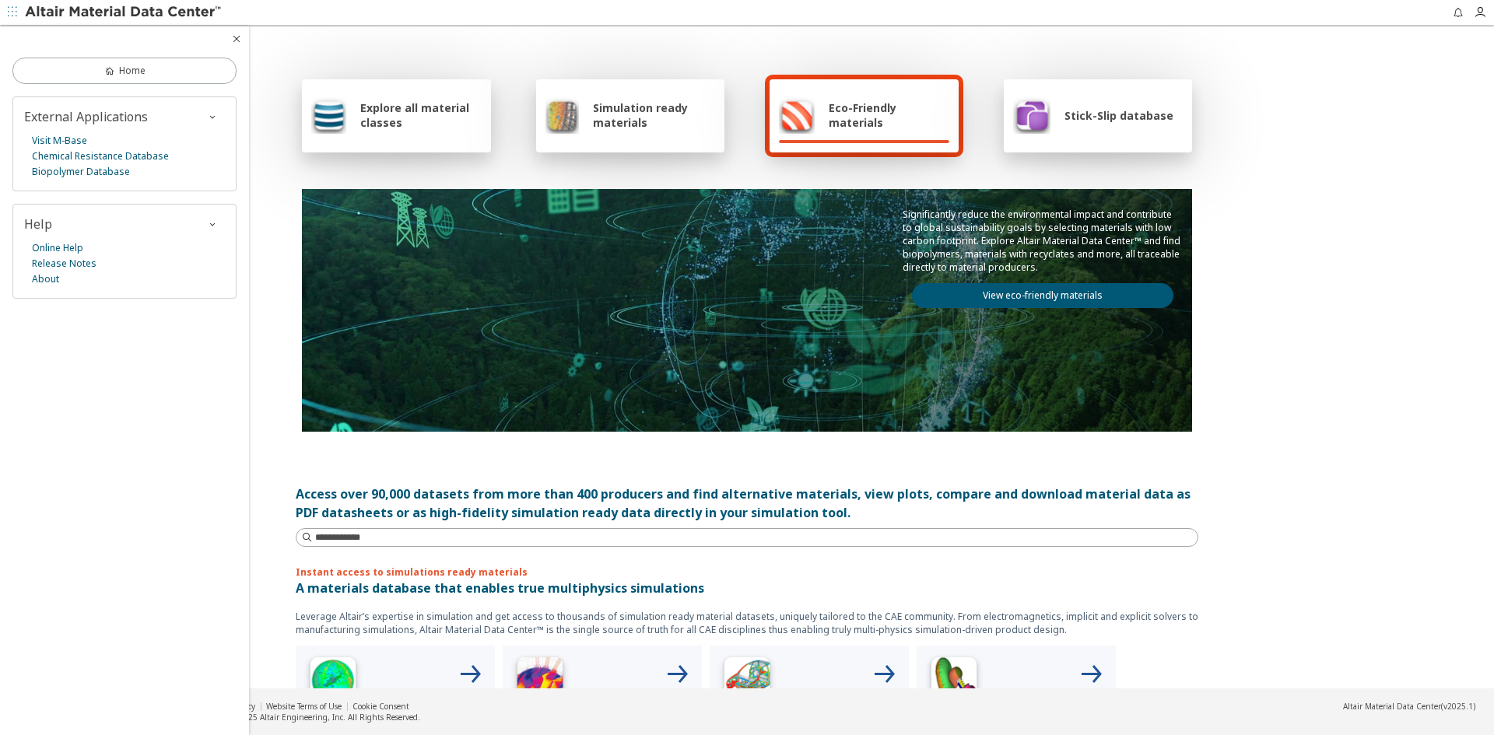
click at [95, 126] on div "External Applications Visit M-Base Chemical Resistance Database Biopolymer Data…" at bounding box center [124, 143] width 224 height 95
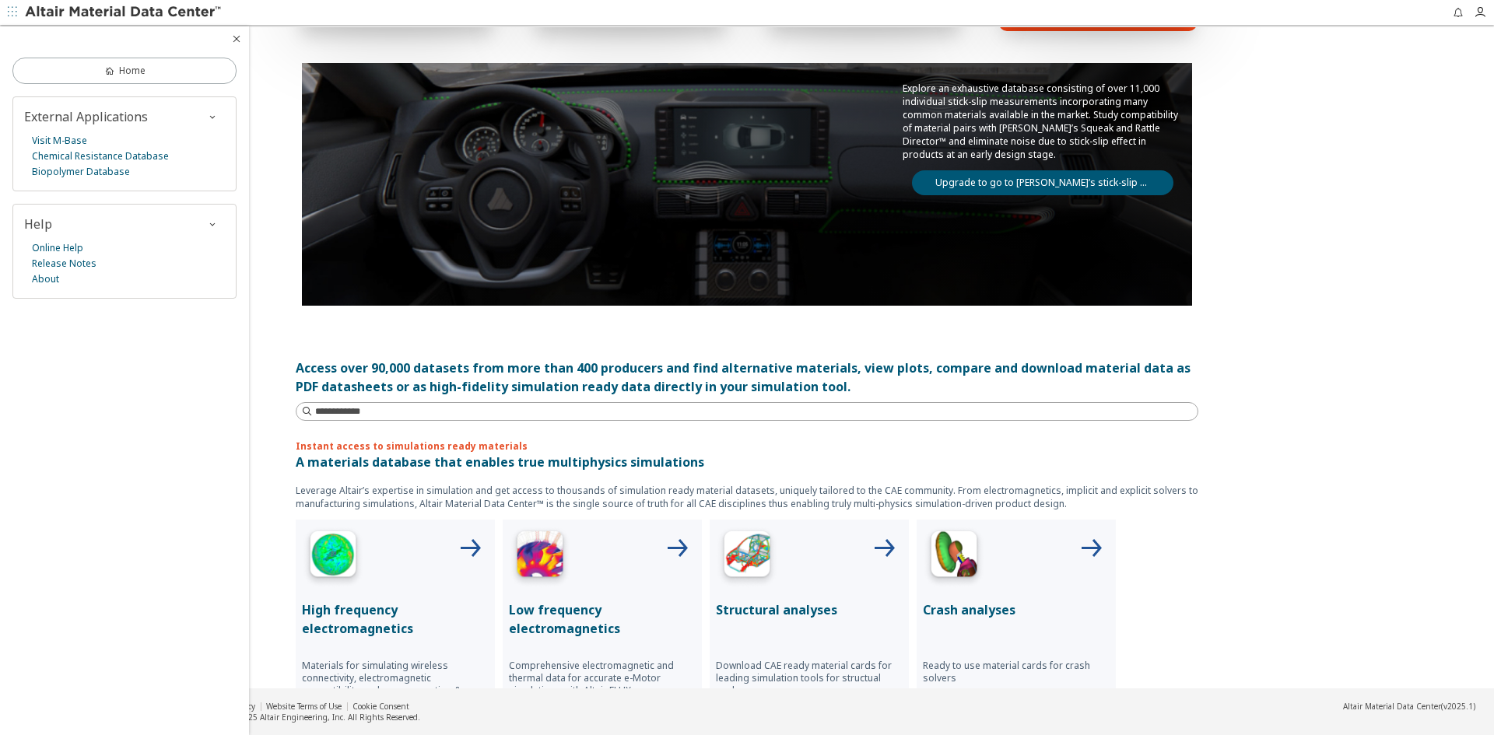
scroll to position [156, 0]
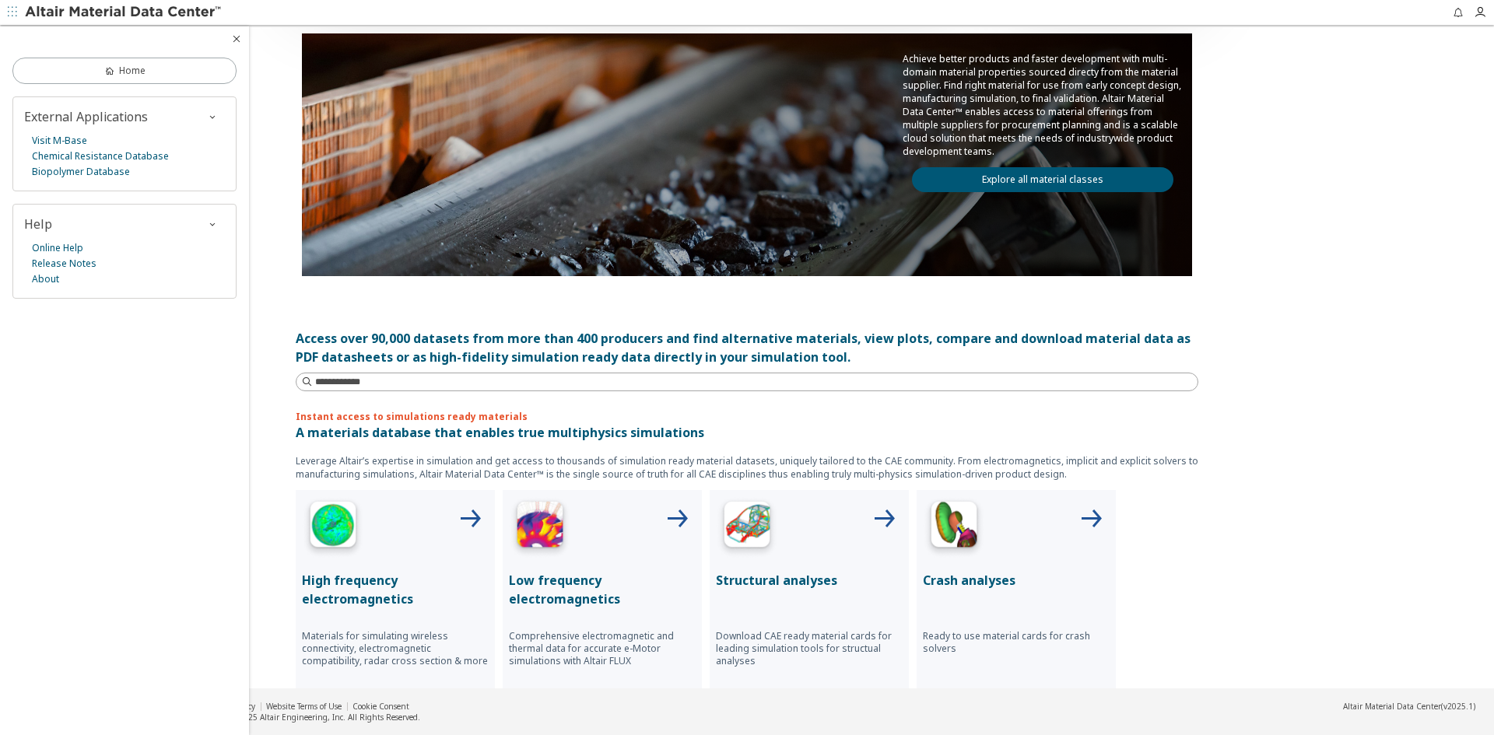
click at [1280, 373] on div "Explore all material classes Simulation ready materials Eco-Friendly materials …" at bounding box center [747, 203] width 1494 height 662
click at [142, 72] on span "Home" at bounding box center [132, 71] width 26 height 12
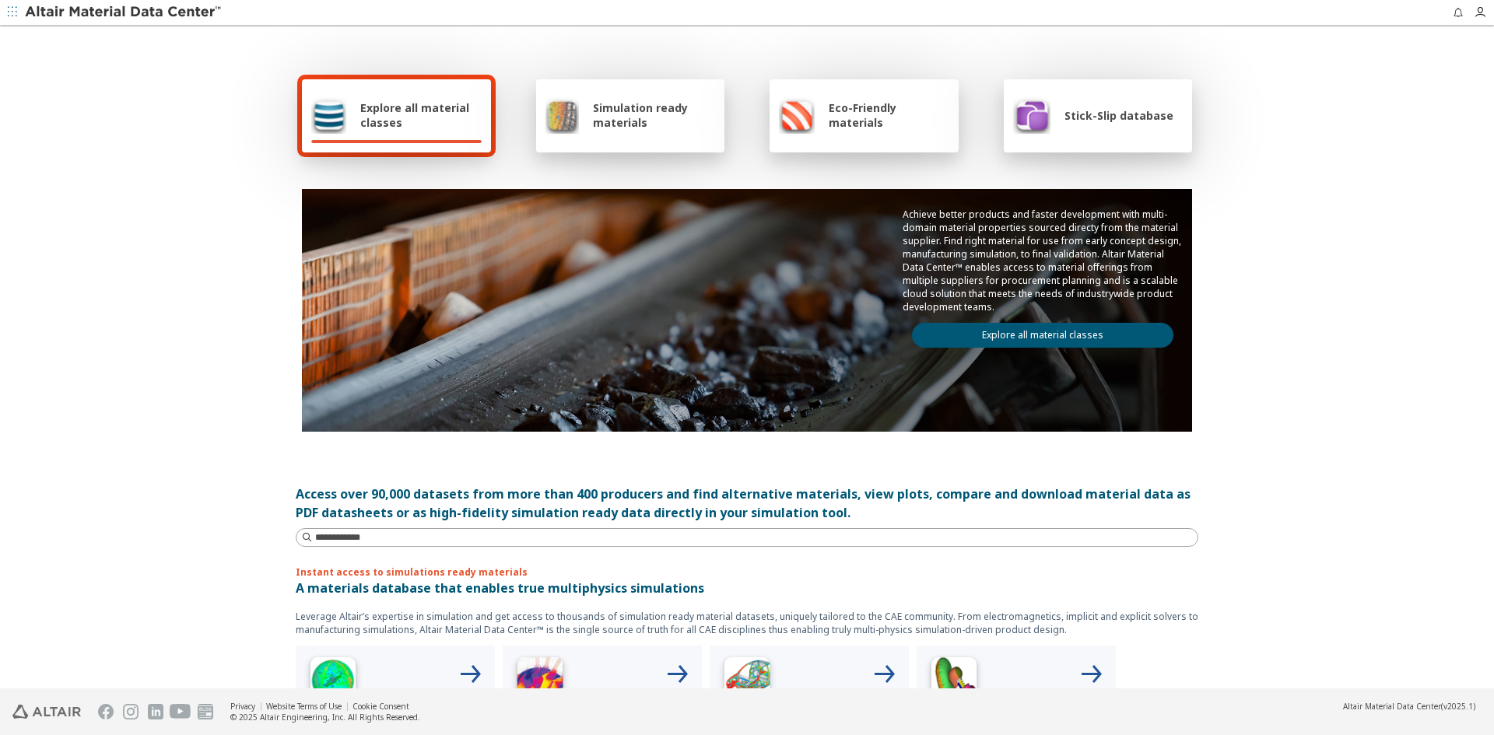
click at [384, 110] on span "Explore all material classes" at bounding box center [420, 115] width 121 height 30
click at [439, 100] on span "Explore all material classes" at bounding box center [420, 115] width 121 height 30
click at [377, 105] on span "Explore all material classes" at bounding box center [420, 115] width 121 height 30
drag, startPoint x: 448, startPoint y: 142, endPoint x: 482, endPoint y: 144, distance: 34.3
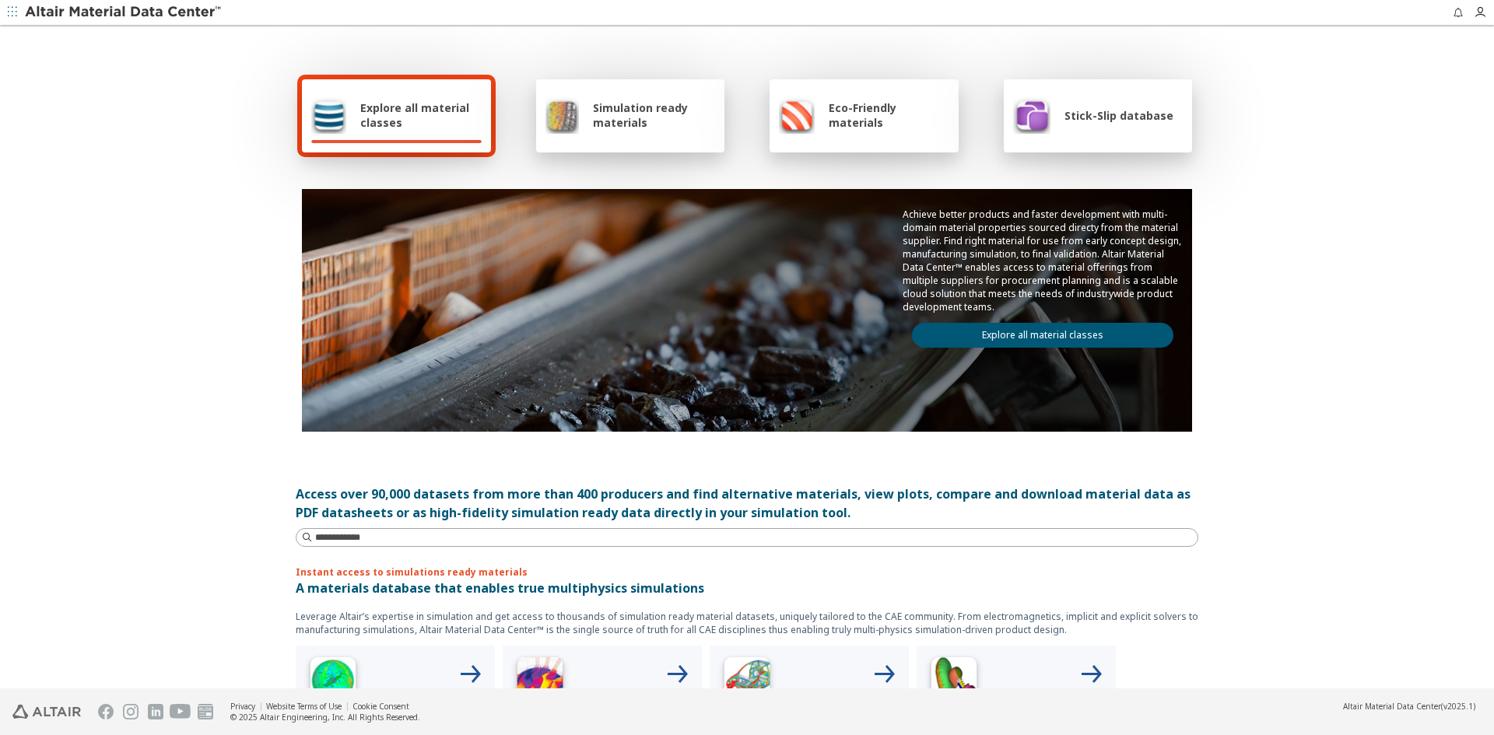
click at [482, 144] on div "Explore all material classes" at bounding box center [396, 115] width 189 height 73
click at [416, 136] on div "Explore all material classes" at bounding box center [396, 115] width 189 height 73
click at [12, 15] on icon "button" at bounding box center [12, 11] width 9 height 9
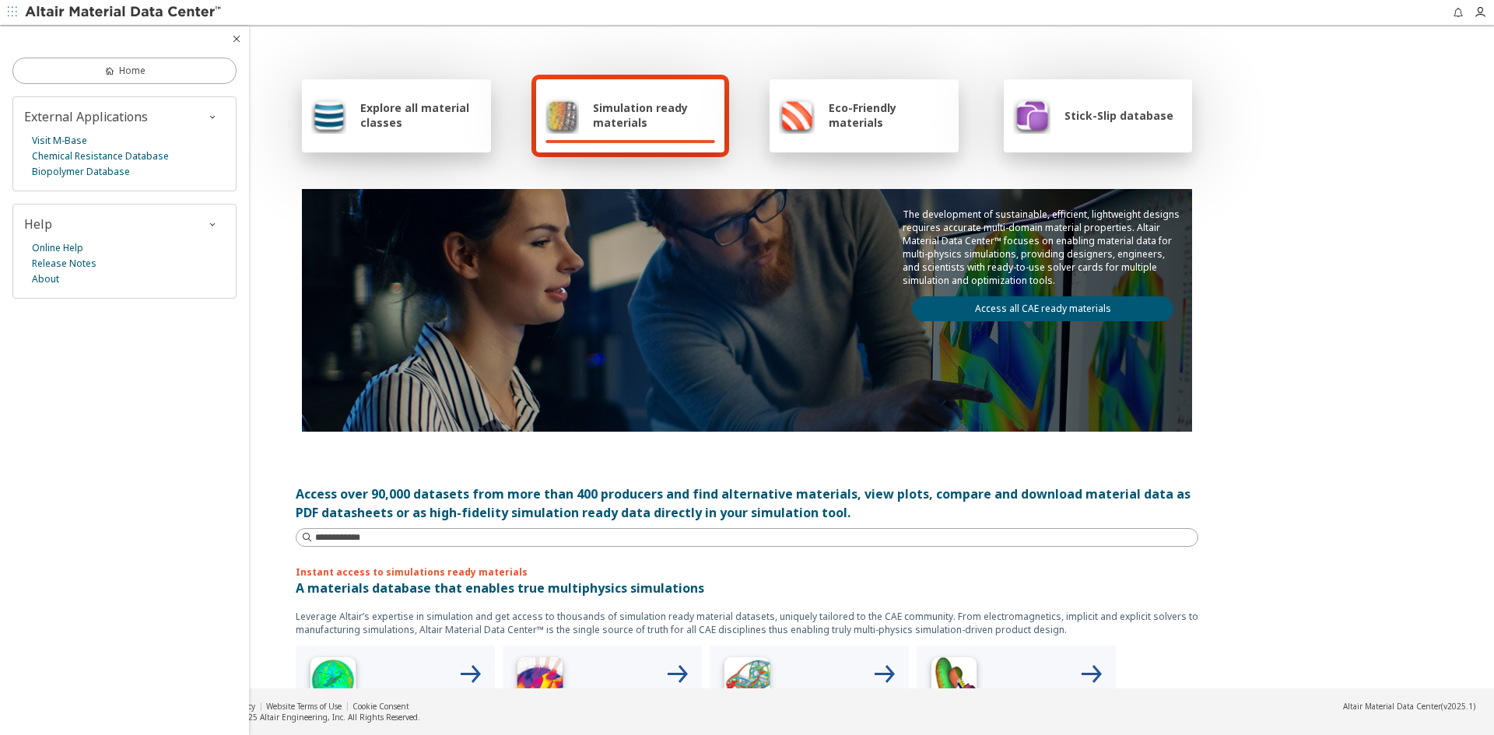
drag, startPoint x: 1340, startPoint y: 173, endPoint x: 1274, endPoint y: 182, distance: 66.7
click at [1340, 173] on div "Explore all material classes Simulation ready materials Eco-Friendly materials …" at bounding box center [747, 358] width 1494 height 662
click at [232, 43] on icon "button" at bounding box center [236, 39] width 12 height 12
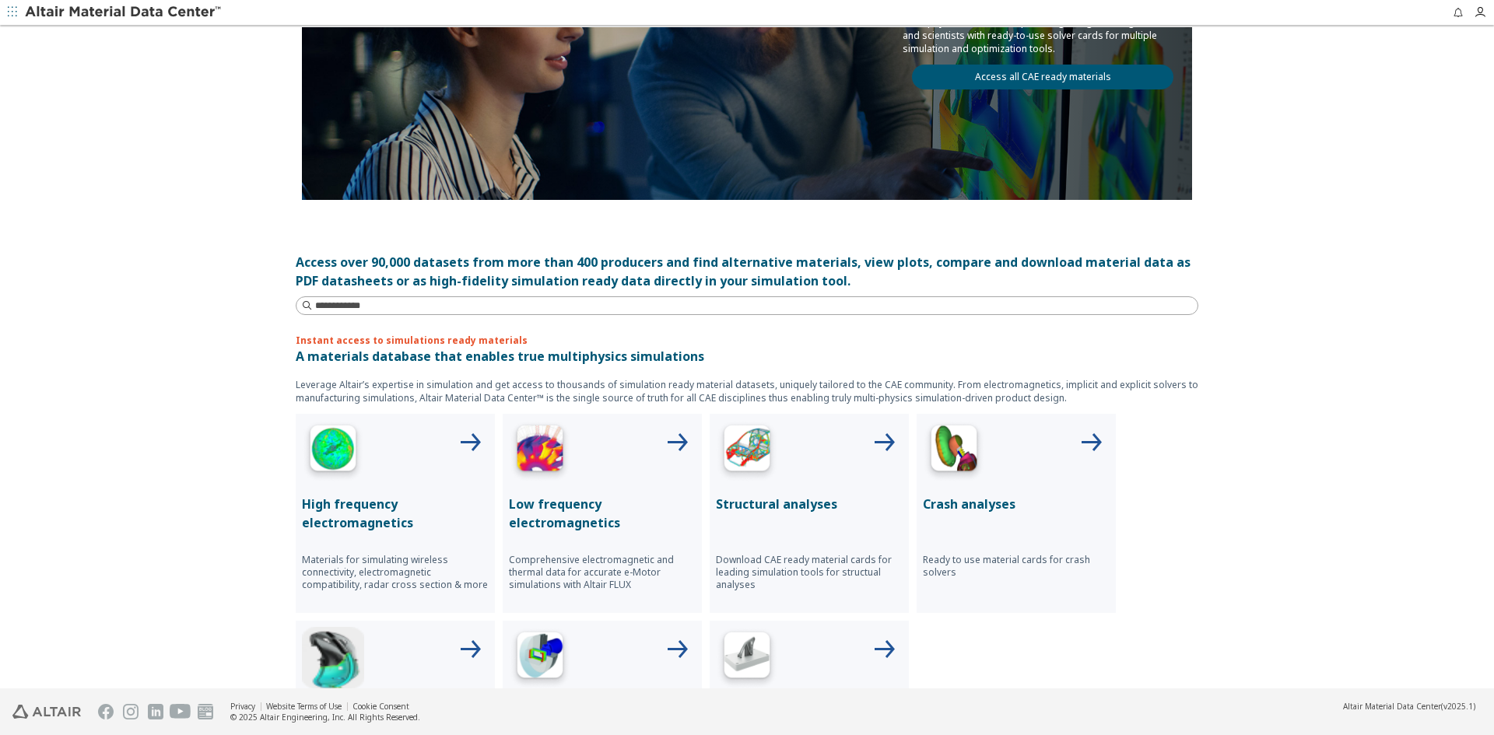
scroll to position [233, 0]
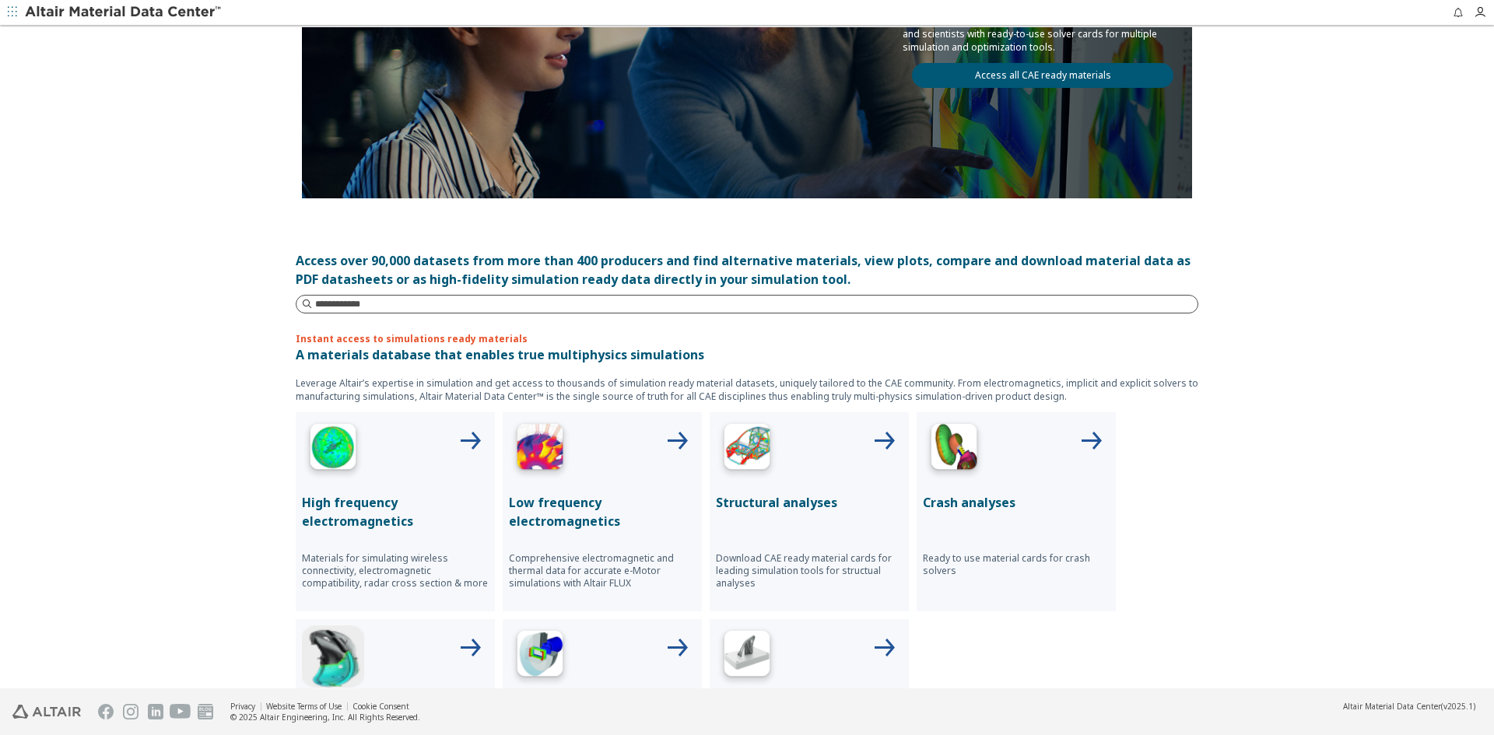
click at [468, 303] on input at bounding box center [756, 304] width 882 height 16
type input "*****"
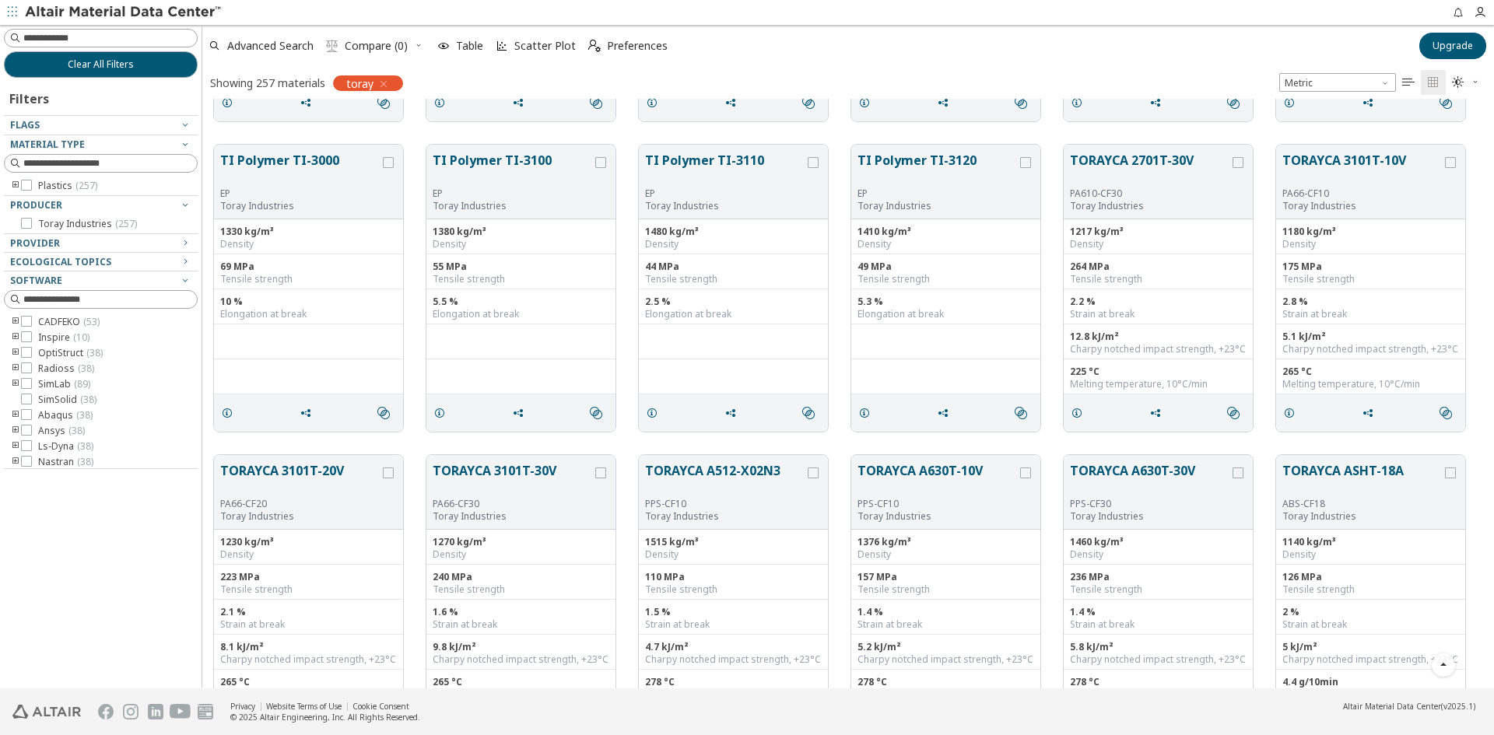
scroll to position [4590, 0]
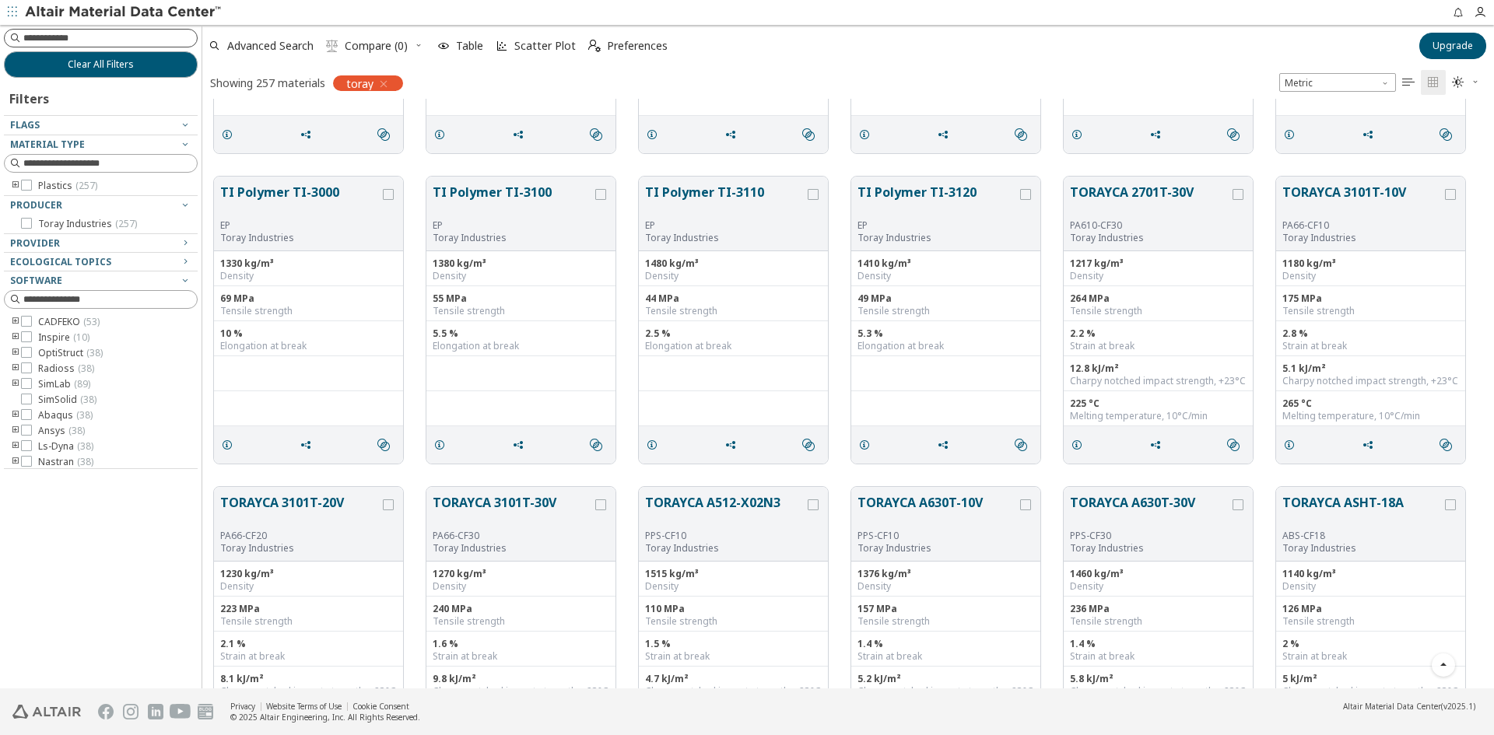
click at [124, 35] on input at bounding box center [109, 38] width 173 height 16
type input "****"
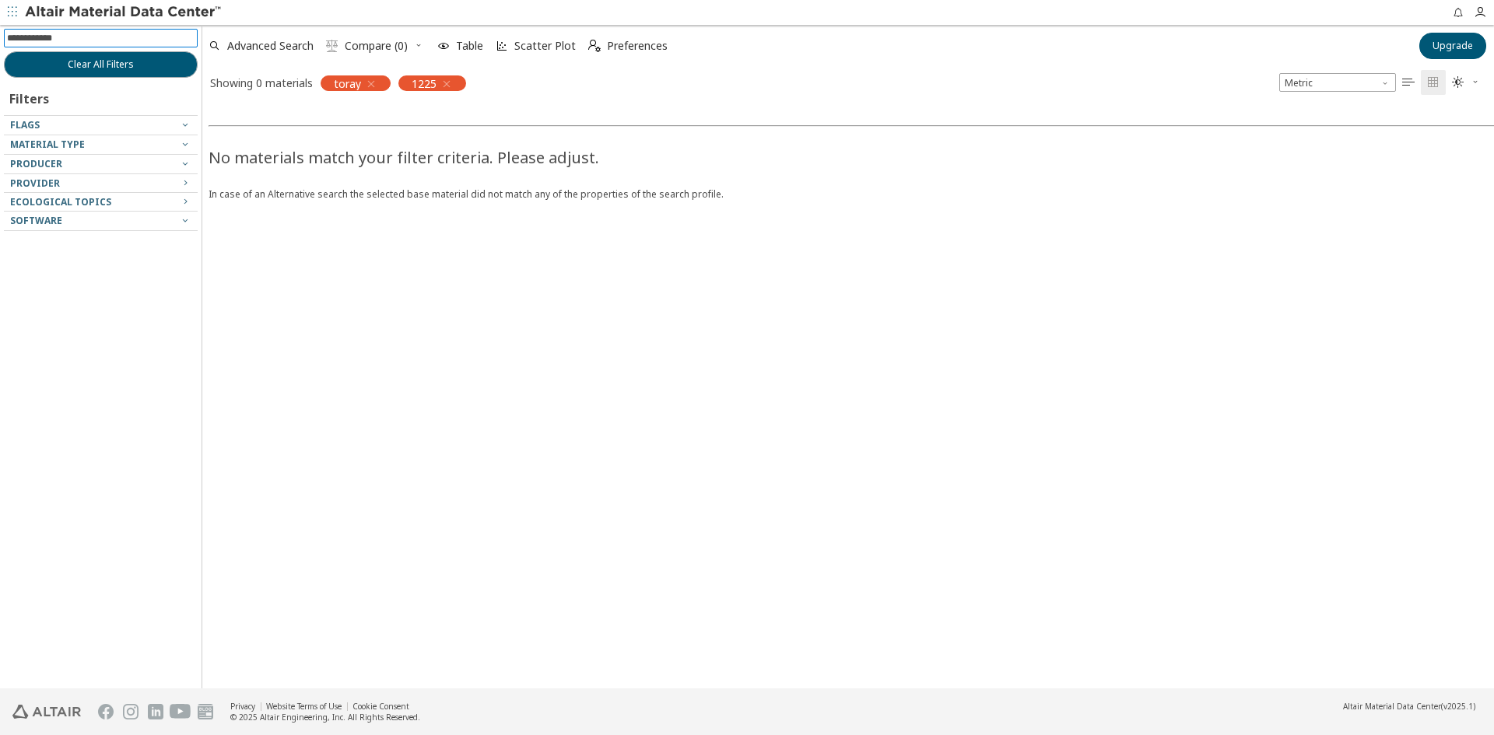
click at [372, 82] on icon "button" at bounding box center [371, 84] width 12 height 12
